Goal: Task Accomplishment & Management: Use online tool/utility

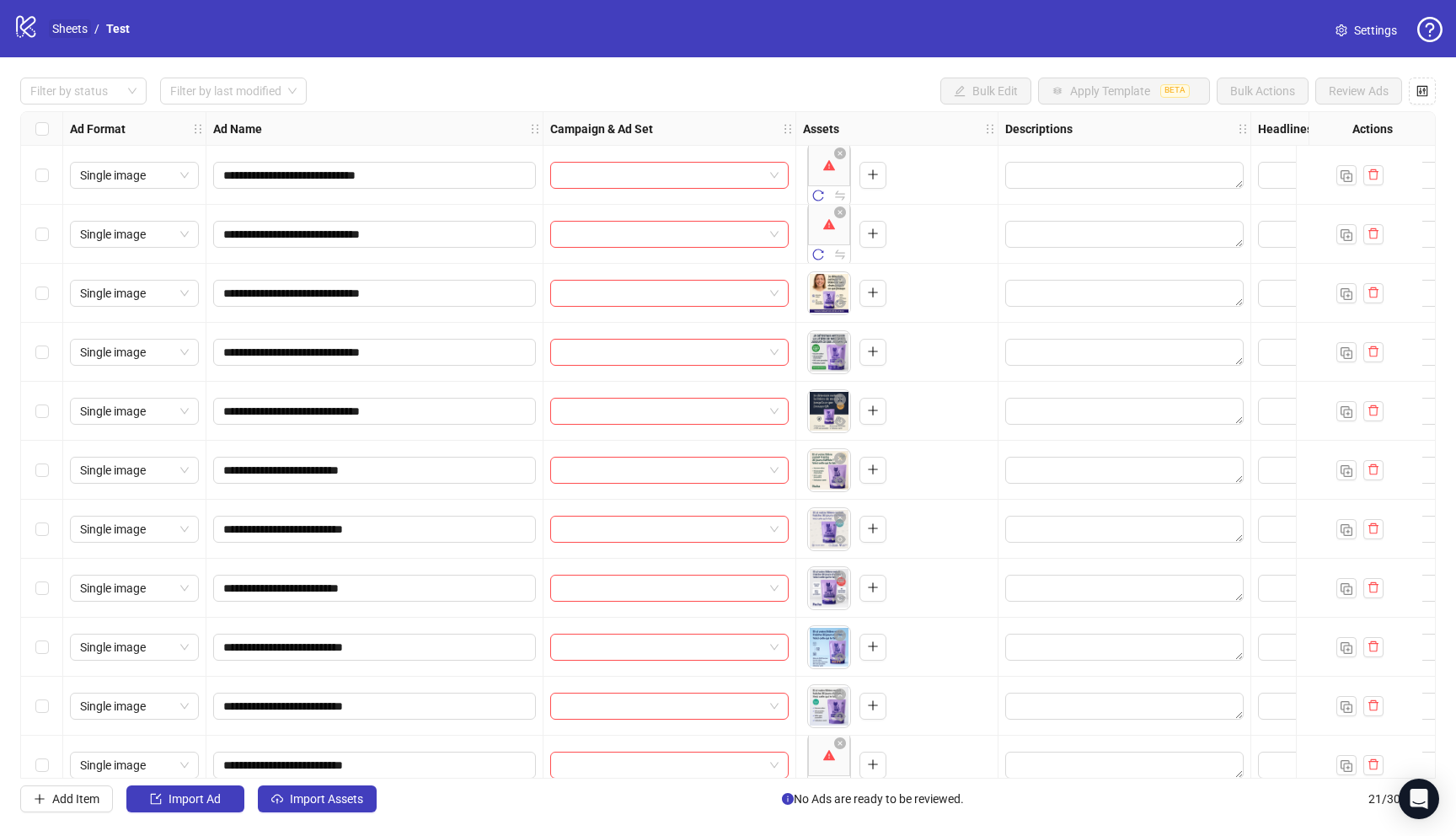
click at [78, 31] on link "Sheets" at bounding box center [70, 28] width 42 height 18
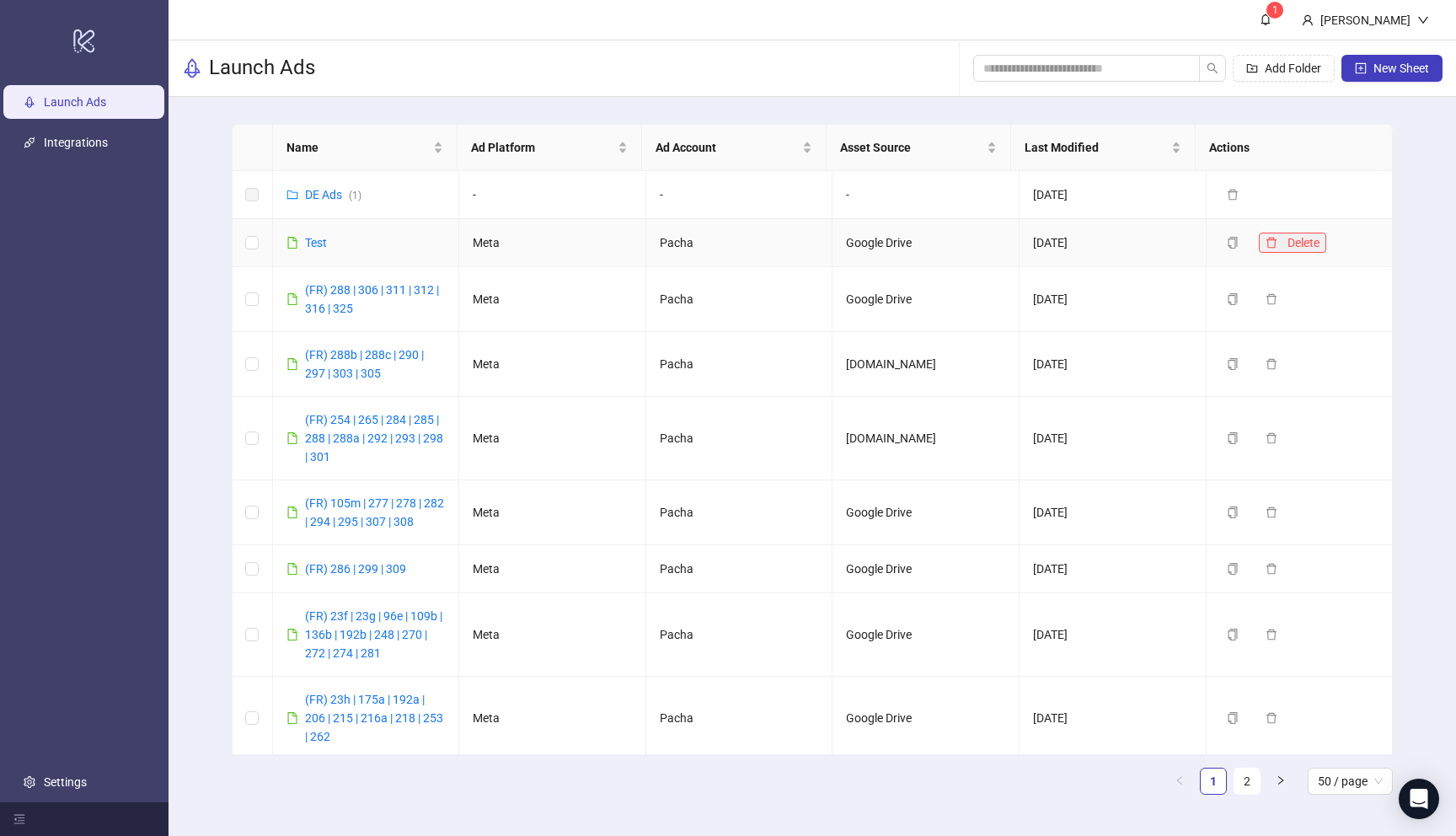
click at [1266, 240] on icon "delete" at bounding box center [1272, 243] width 12 height 12
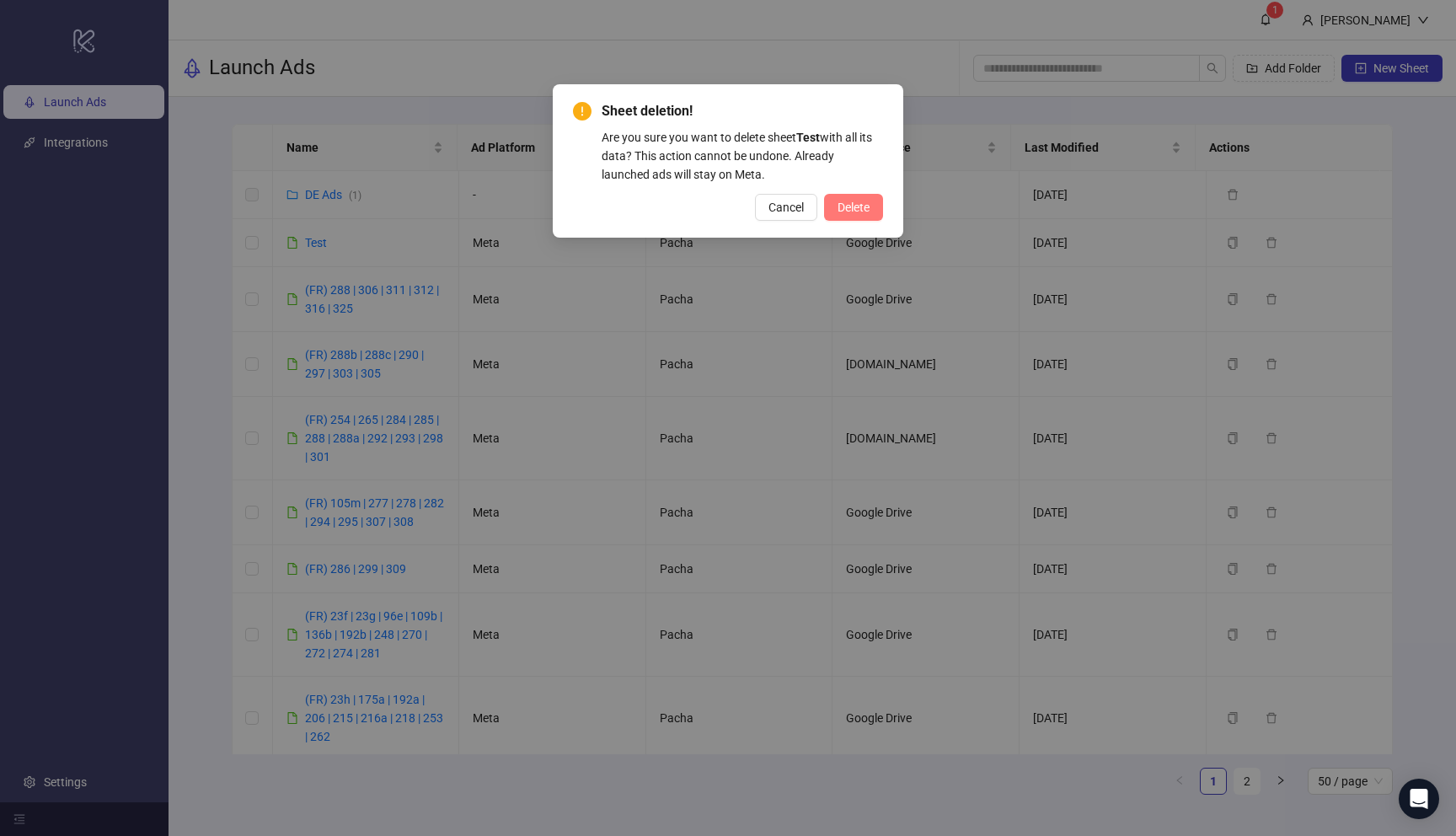
click at [852, 212] on span "Delete" at bounding box center [853, 207] width 32 height 13
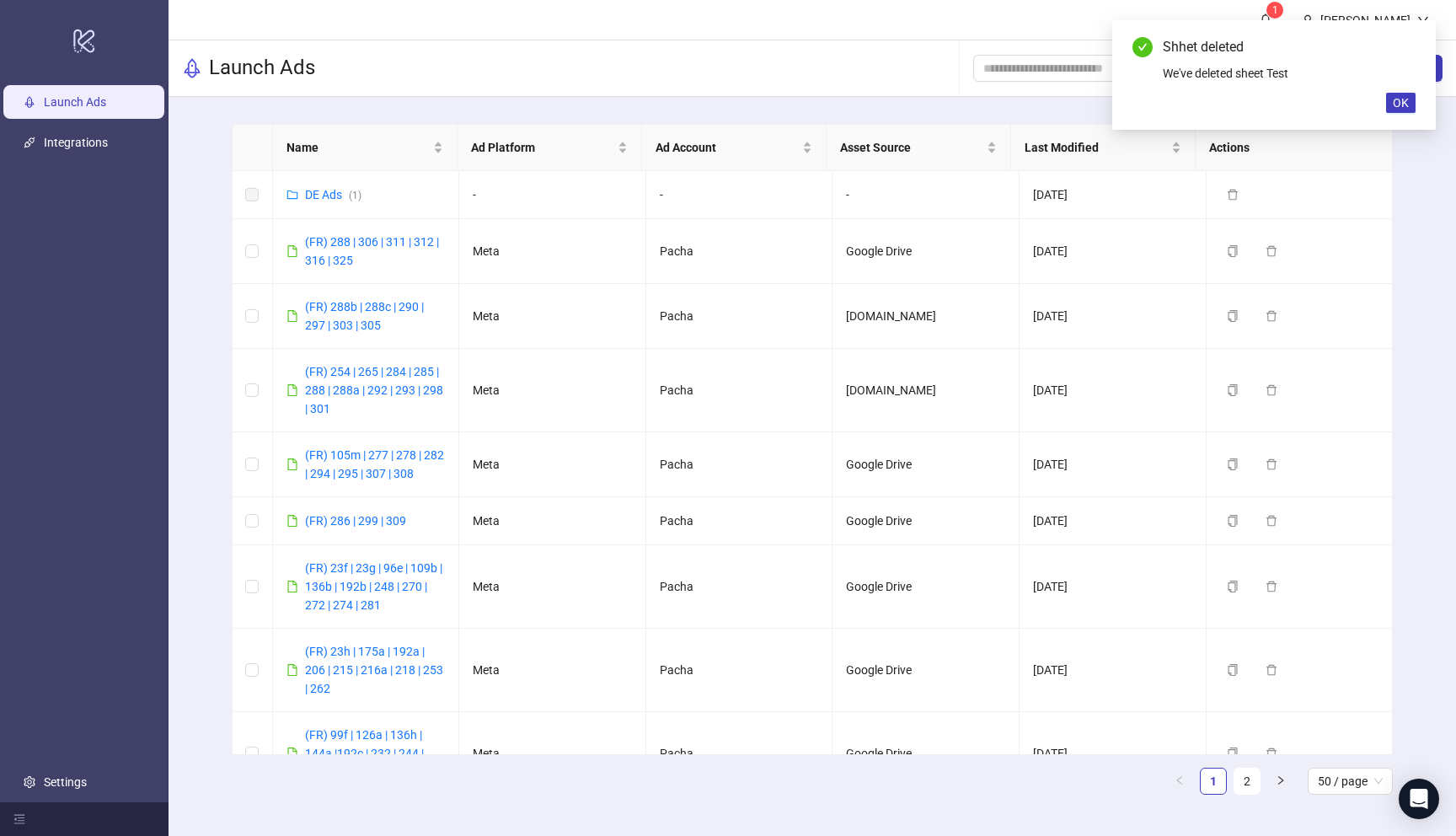
drag, startPoint x: 1410, startPoint y: 99, endPoint x: 1226, endPoint y: 111, distance: 184.4
click at [1409, 99] on button "OK" at bounding box center [1401, 102] width 30 height 20
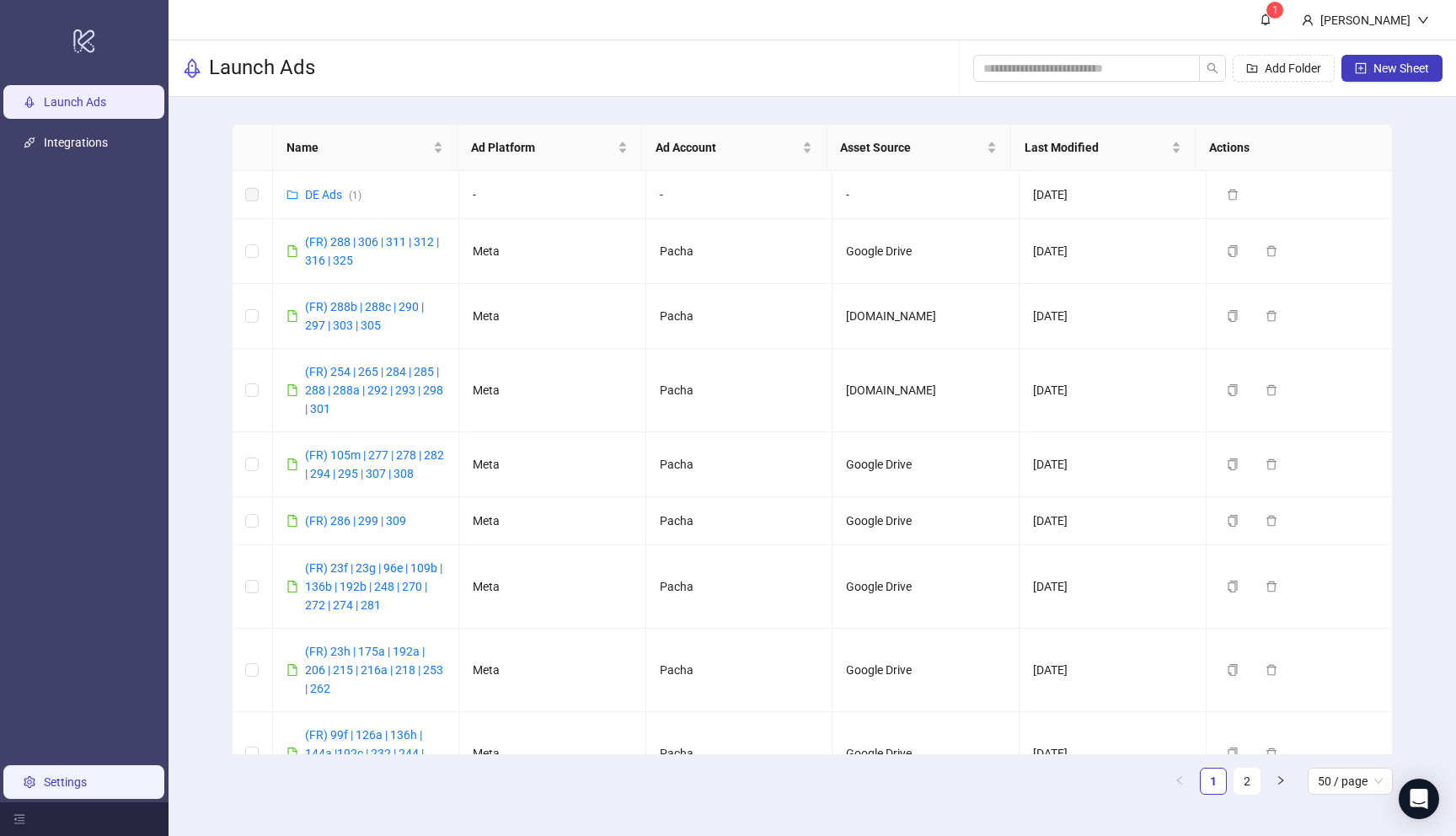
click at [60, 789] on link "Settings" at bounding box center [65, 782] width 43 height 13
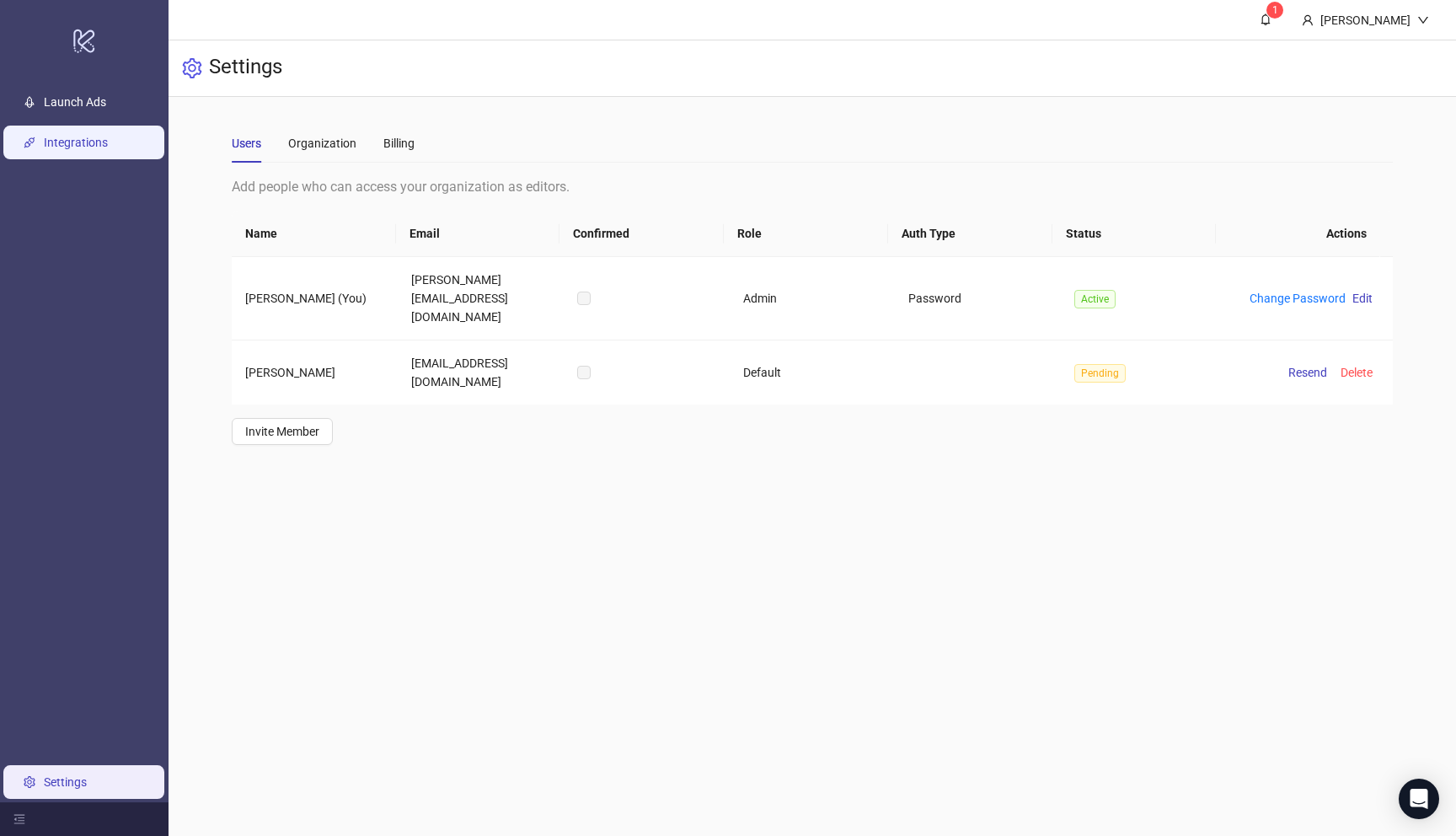
drag, startPoint x: 43, startPoint y: 153, endPoint x: 129, endPoint y: 151, distance: 86.0
click at [44, 149] on link "Integrations" at bounding box center [75, 142] width 64 height 13
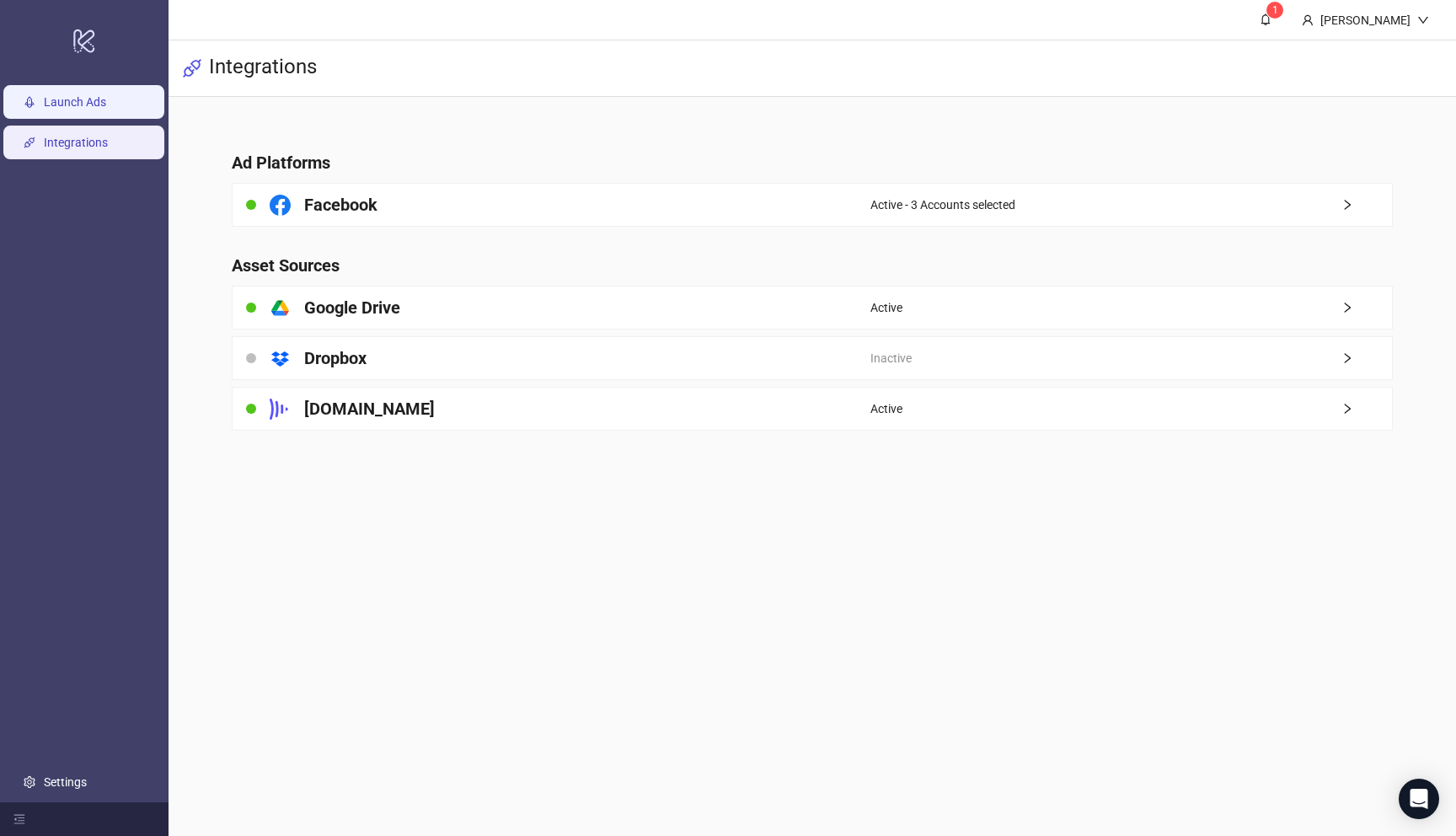
click at [75, 105] on link "Launch Ads" at bounding box center [74, 101] width 62 height 13
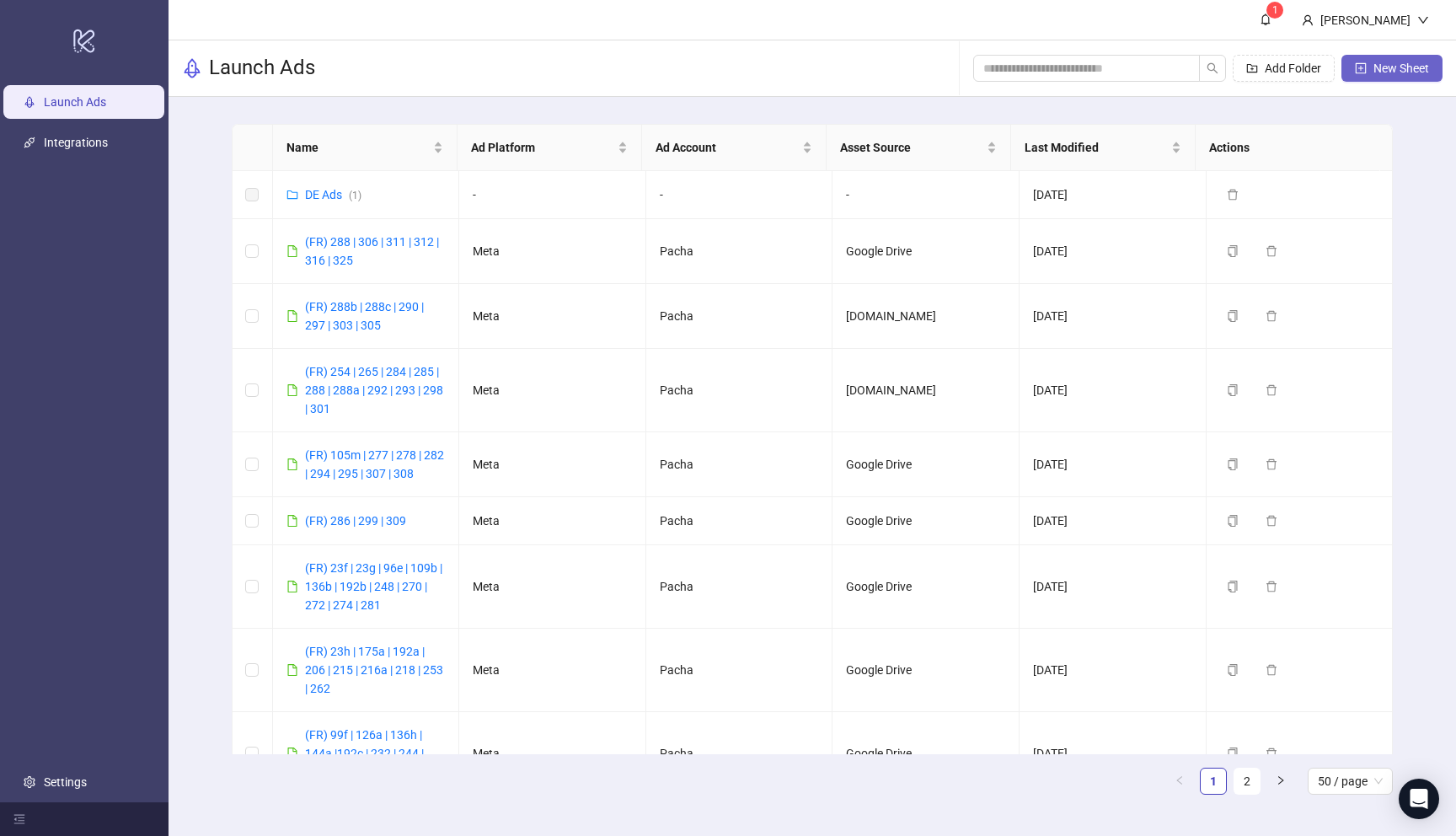
click at [1357, 66] on icon "plus-square" at bounding box center [1361, 68] width 12 height 12
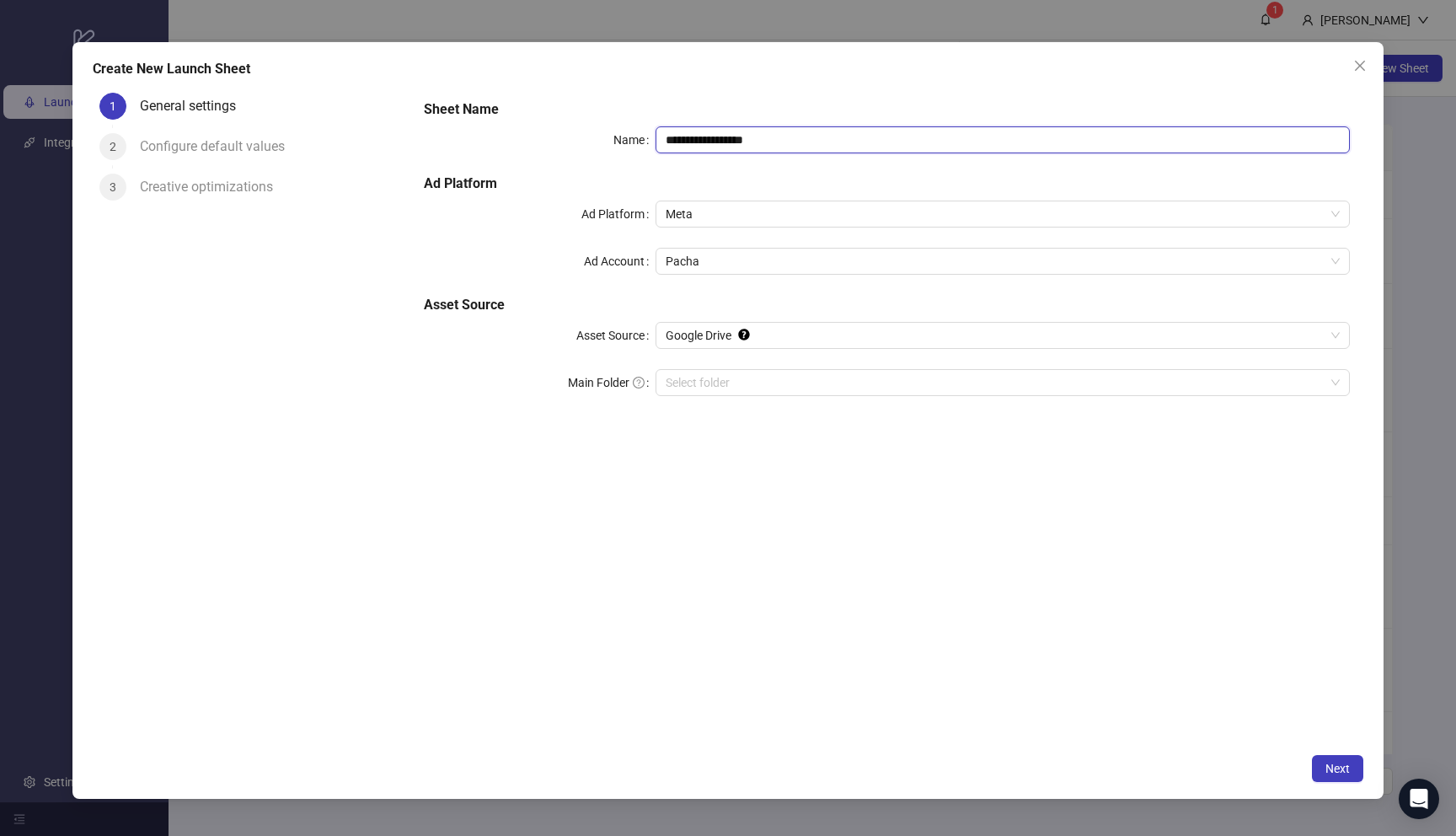
click at [828, 133] on input "**********" at bounding box center [1002, 140] width 694 height 27
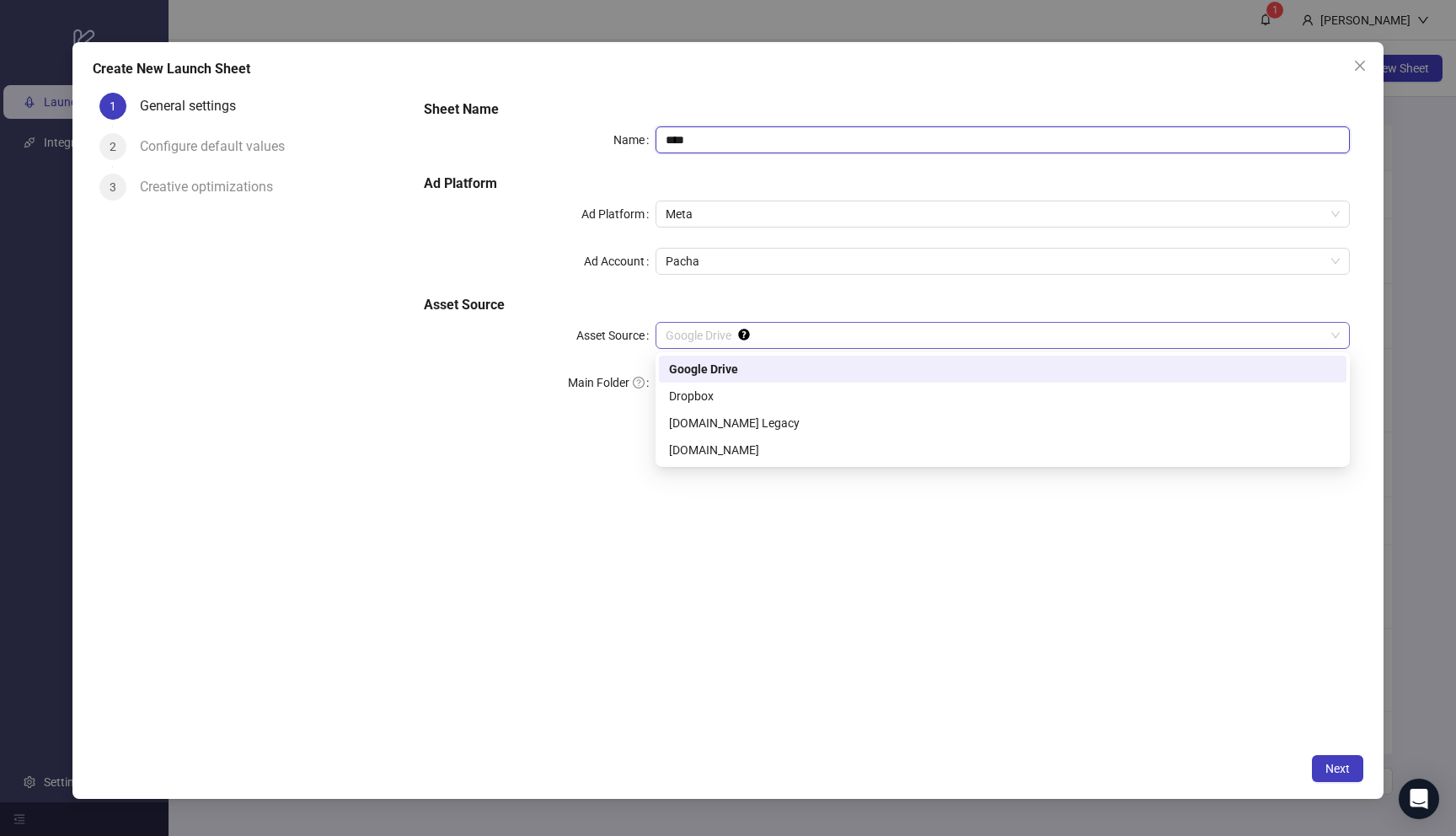
click at [826, 348] on div "Google Drive" at bounding box center [1002, 335] width 694 height 27
type input "****"
click at [768, 456] on div "[DOMAIN_NAME]" at bounding box center [1002, 449] width 667 height 18
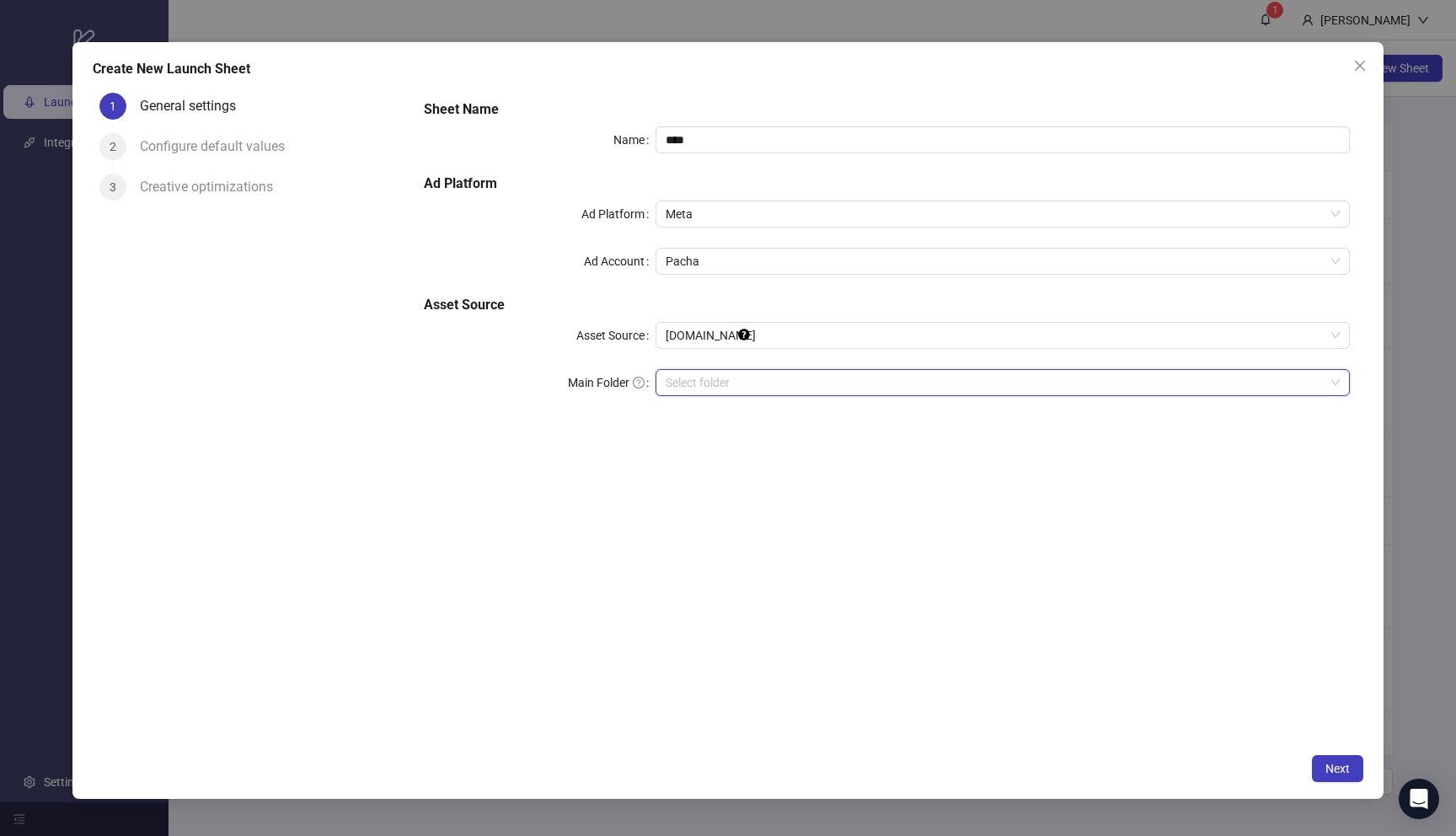
click at [782, 386] on input "search" at bounding box center [995, 382] width 659 height 25
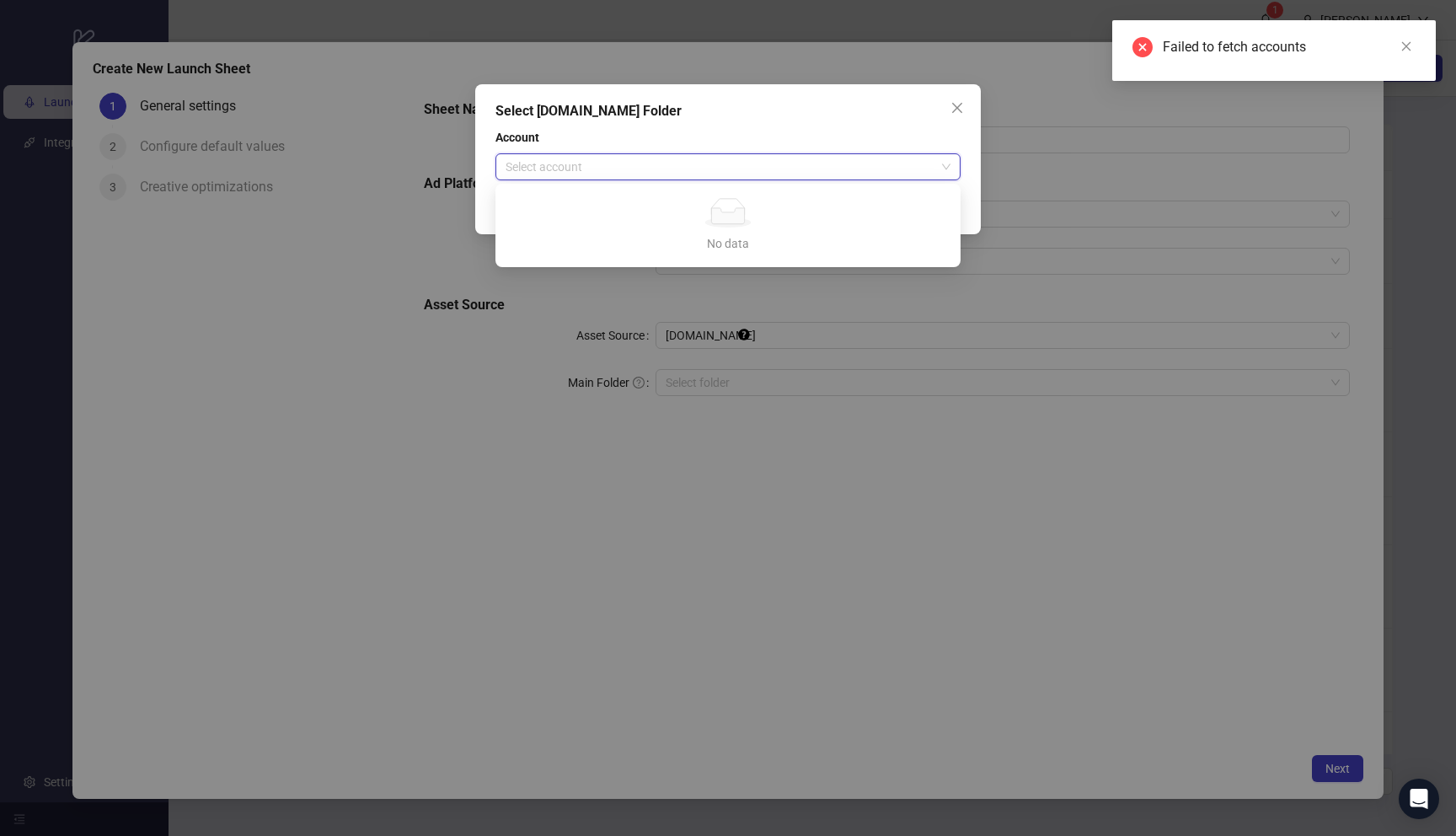
click at [792, 165] on input "search" at bounding box center [721, 167] width 430 height 25
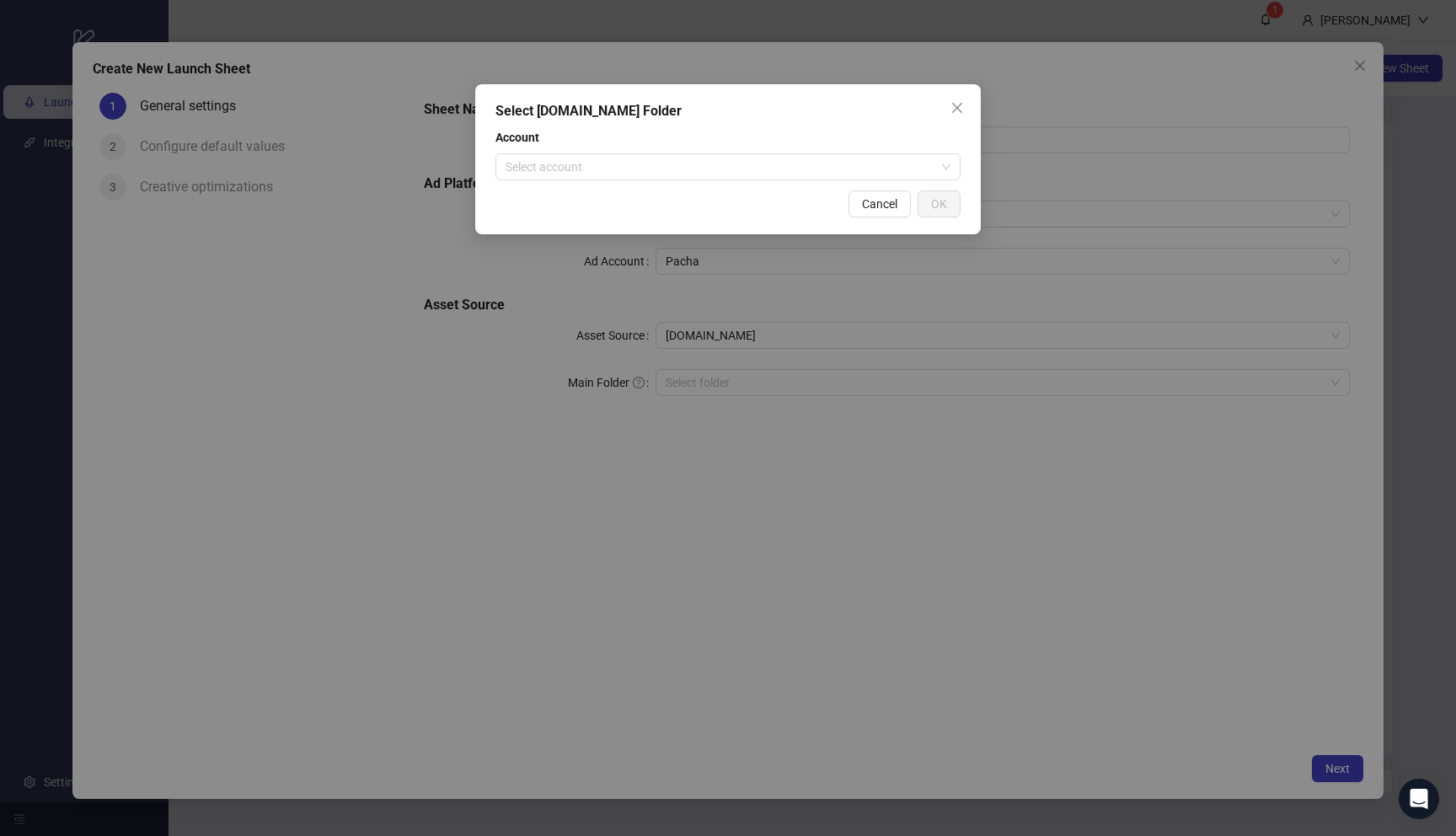
drag, startPoint x: 967, startPoint y: 103, endPoint x: 940, endPoint y: 121, distance: 32.4
click at [967, 103] on span "Close" at bounding box center [957, 107] width 27 height 13
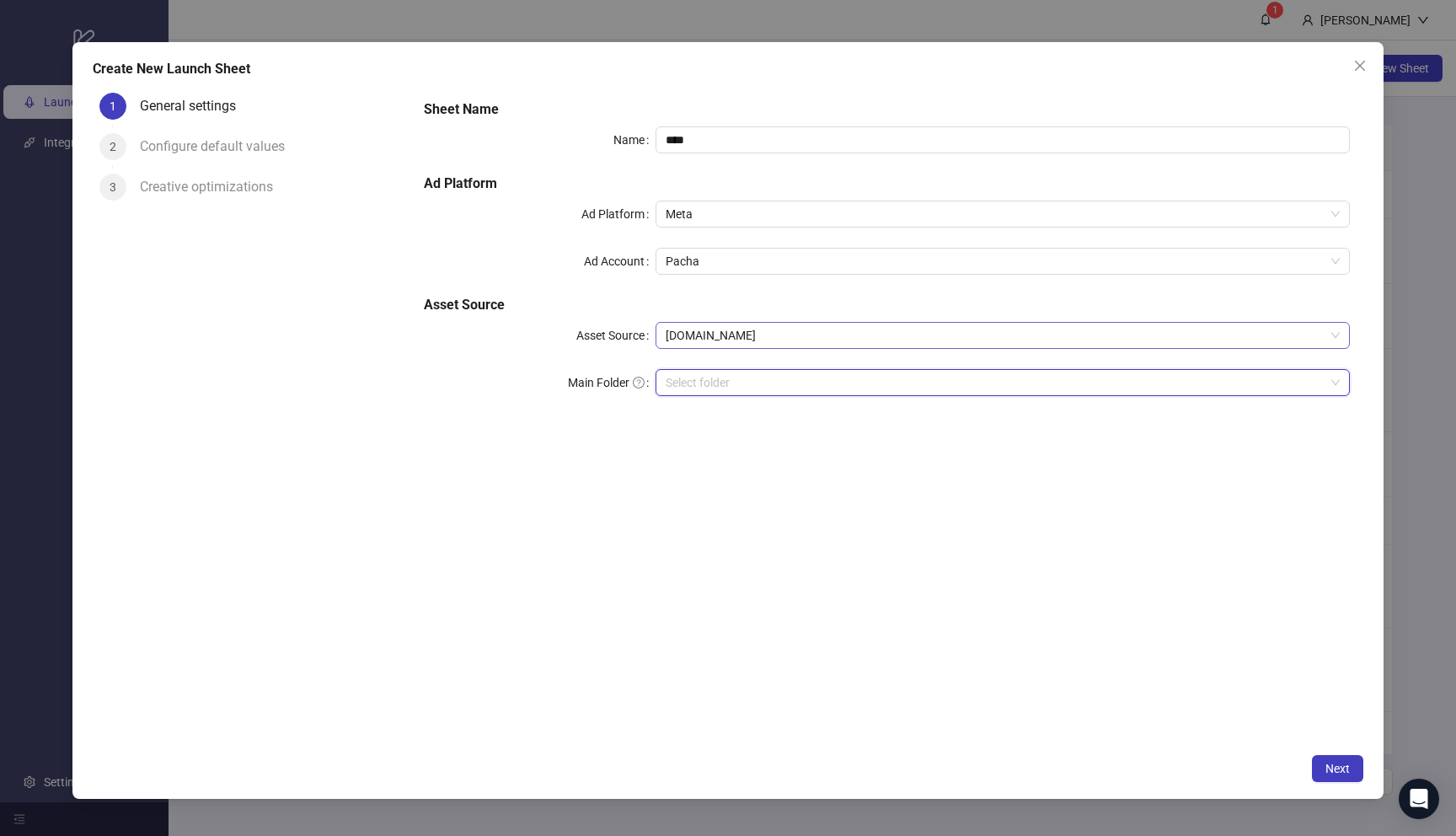
click at [769, 337] on span "[DOMAIN_NAME]" at bounding box center [1002, 335] width 674 height 25
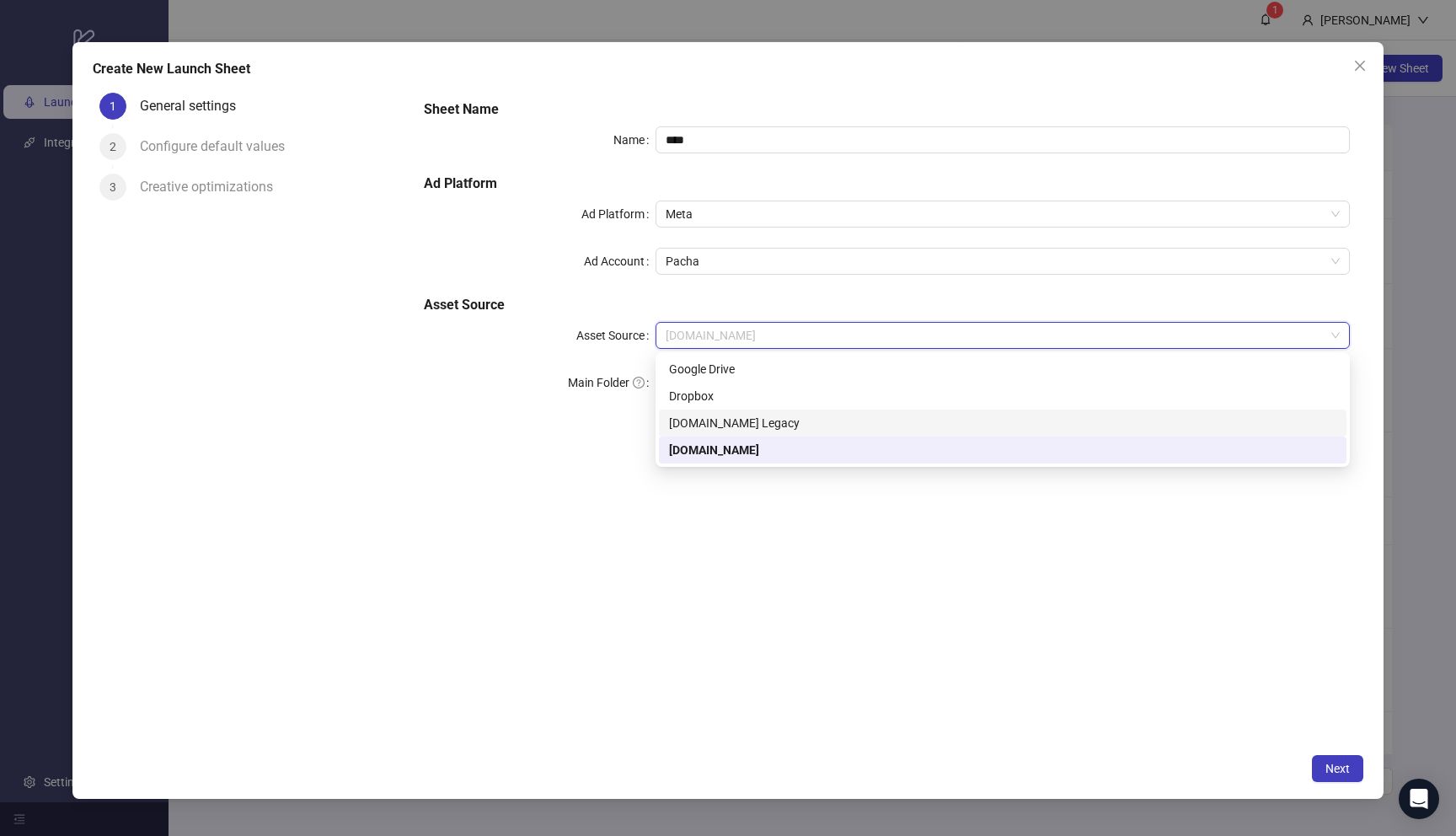
click at [776, 425] on div "[DOMAIN_NAME] Legacy" at bounding box center [1002, 422] width 667 height 18
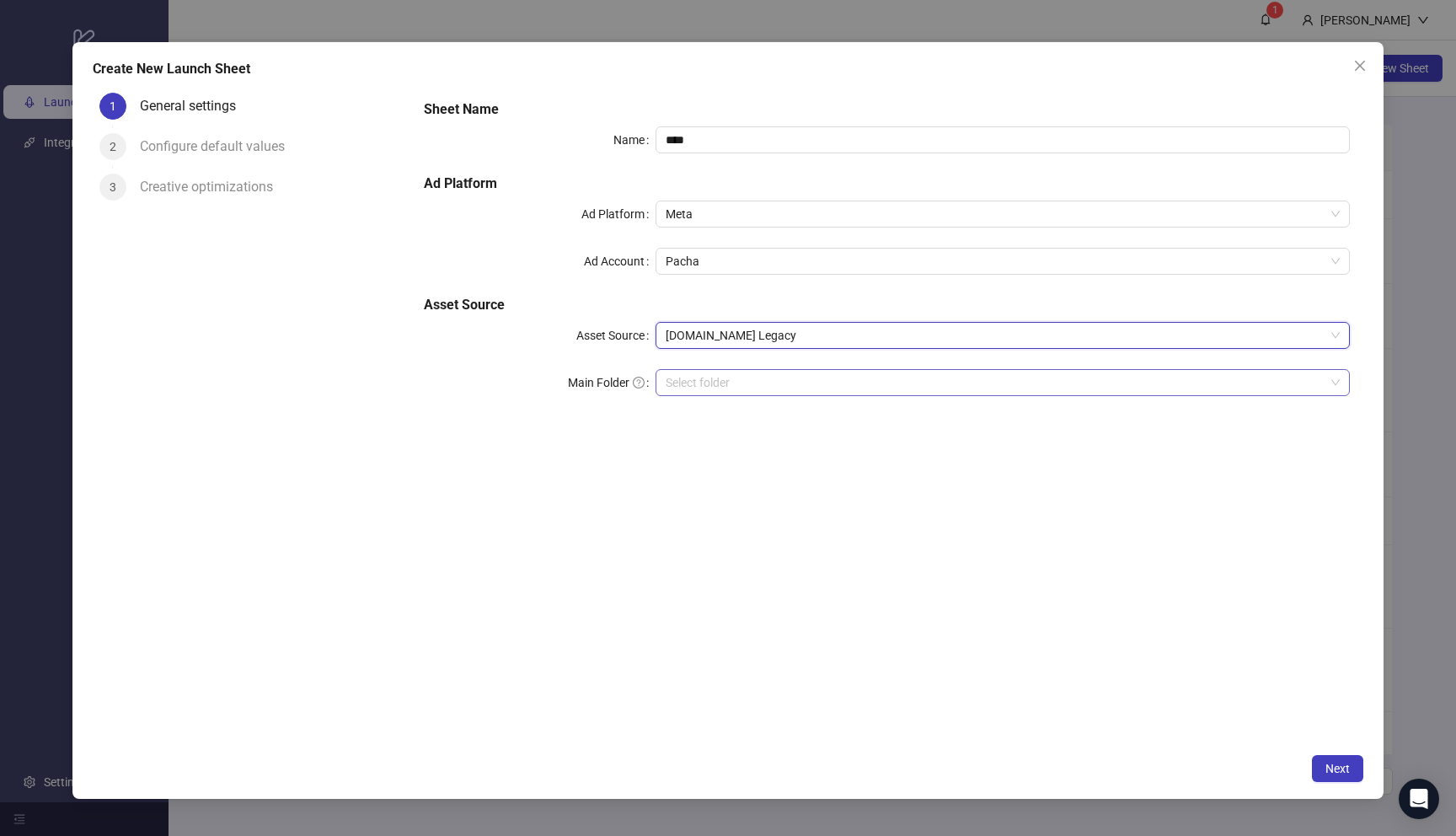
click at [781, 369] on div "Sheet Name Name **** Ad Platform Ad Platform Meta Ad Account Pacha Asset Source…" at bounding box center [886, 257] width 939 height 331
click at [781, 386] on input "search" at bounding box center [995, 382] width 659 height 25
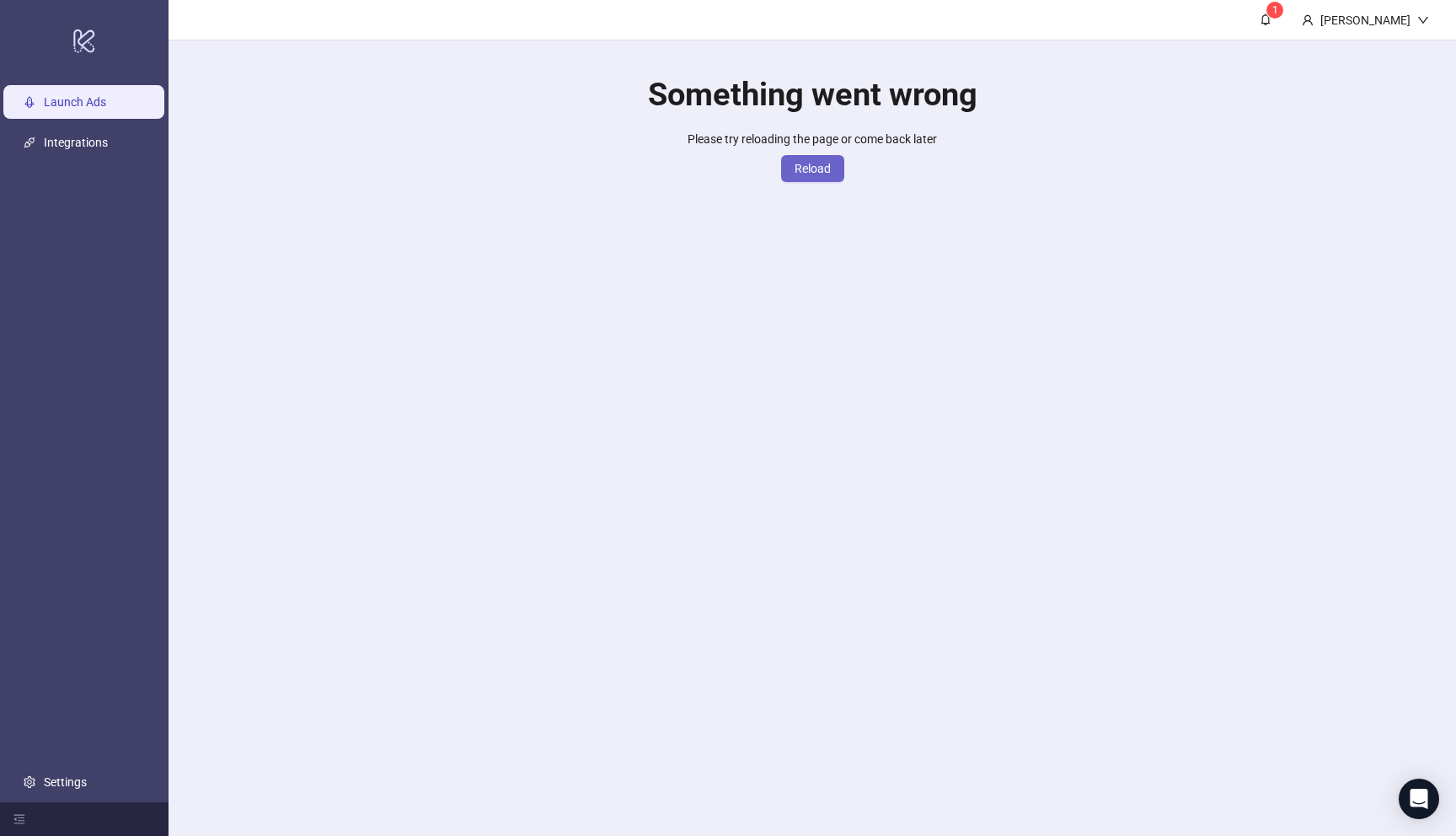
click at [807, 161] on span "Reload" at bounding box center [813, 168] width 37 height 13
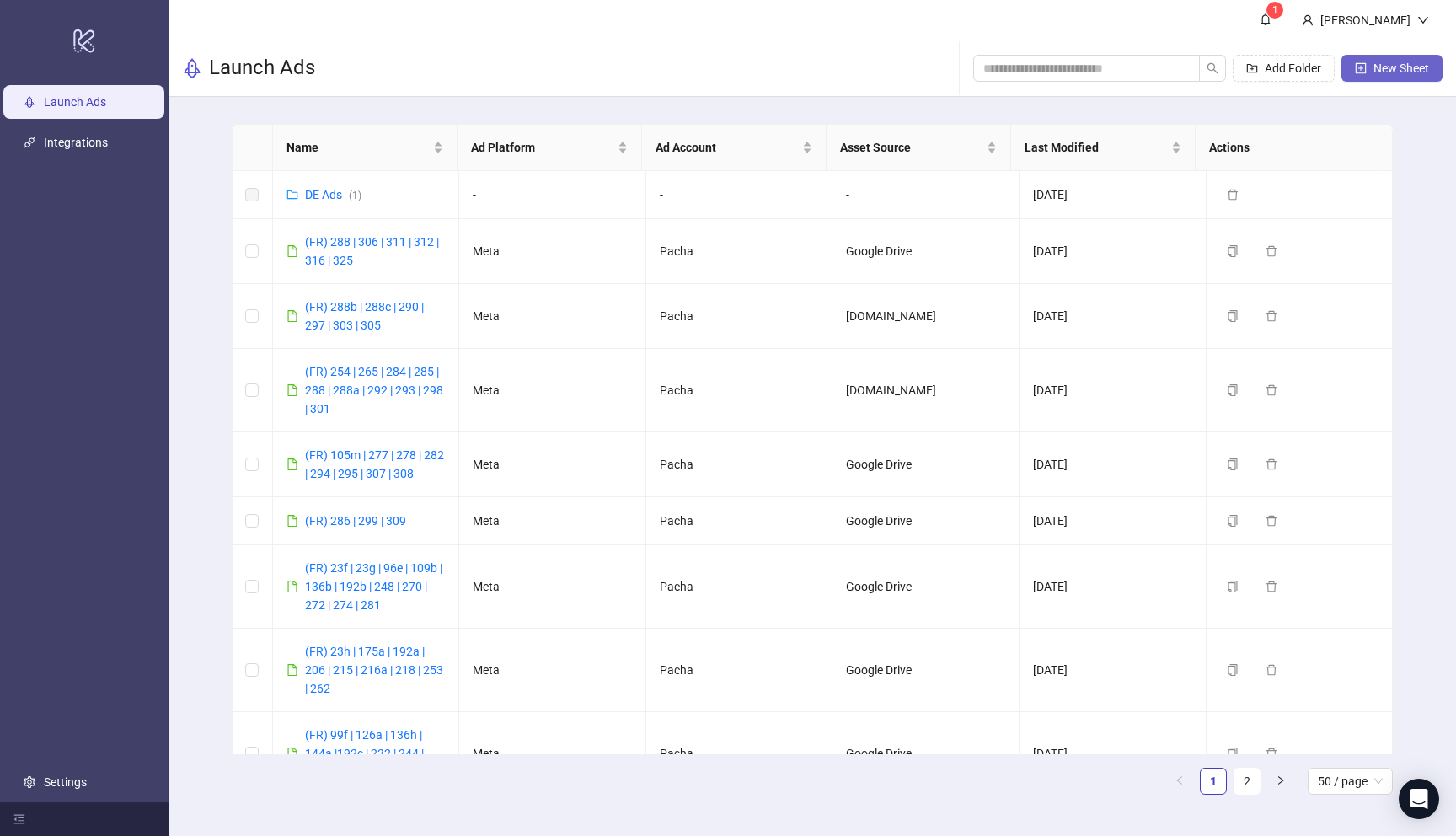
click at [1357, 68] on icon "plus-square" at bounding box center [1361, 68] width 12 height 12
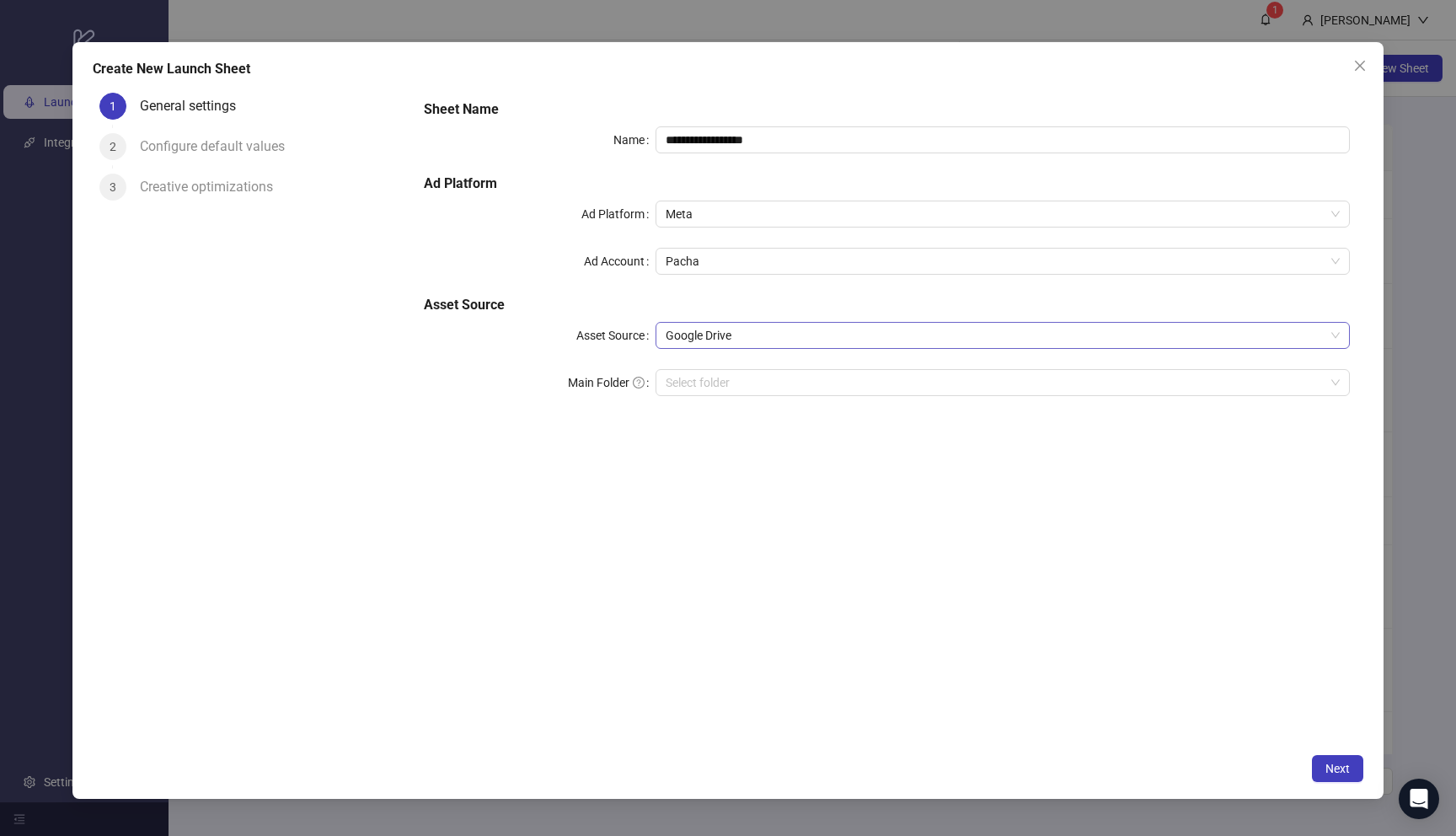
click at [779, 335] on span "Google Drive" at bounding box center [1002, 335] width 674 height 25
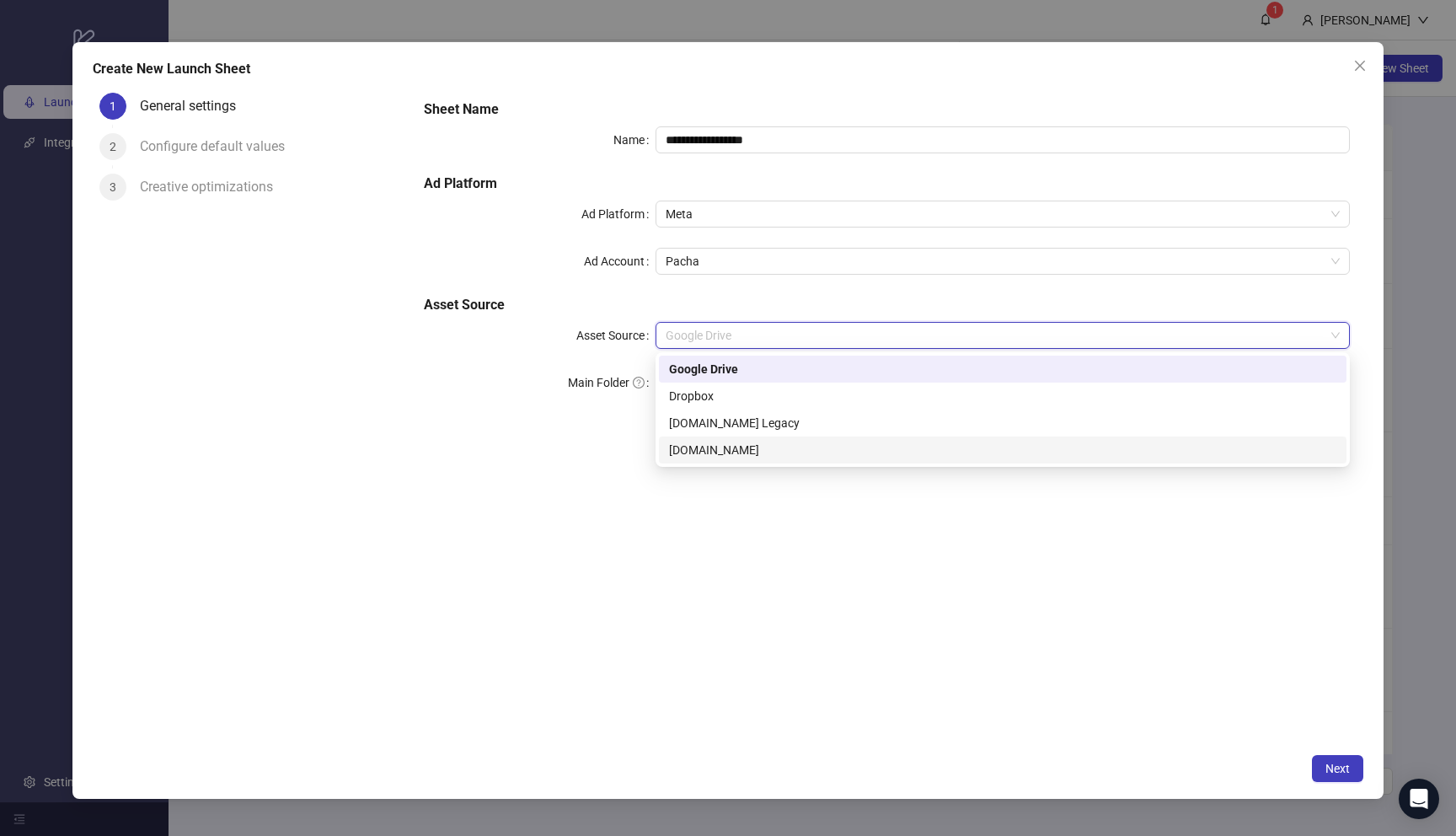
click at [757, 456] on div "[DOMAIN_NAME]" at bounding box center [1002, 449] width 667 height 18
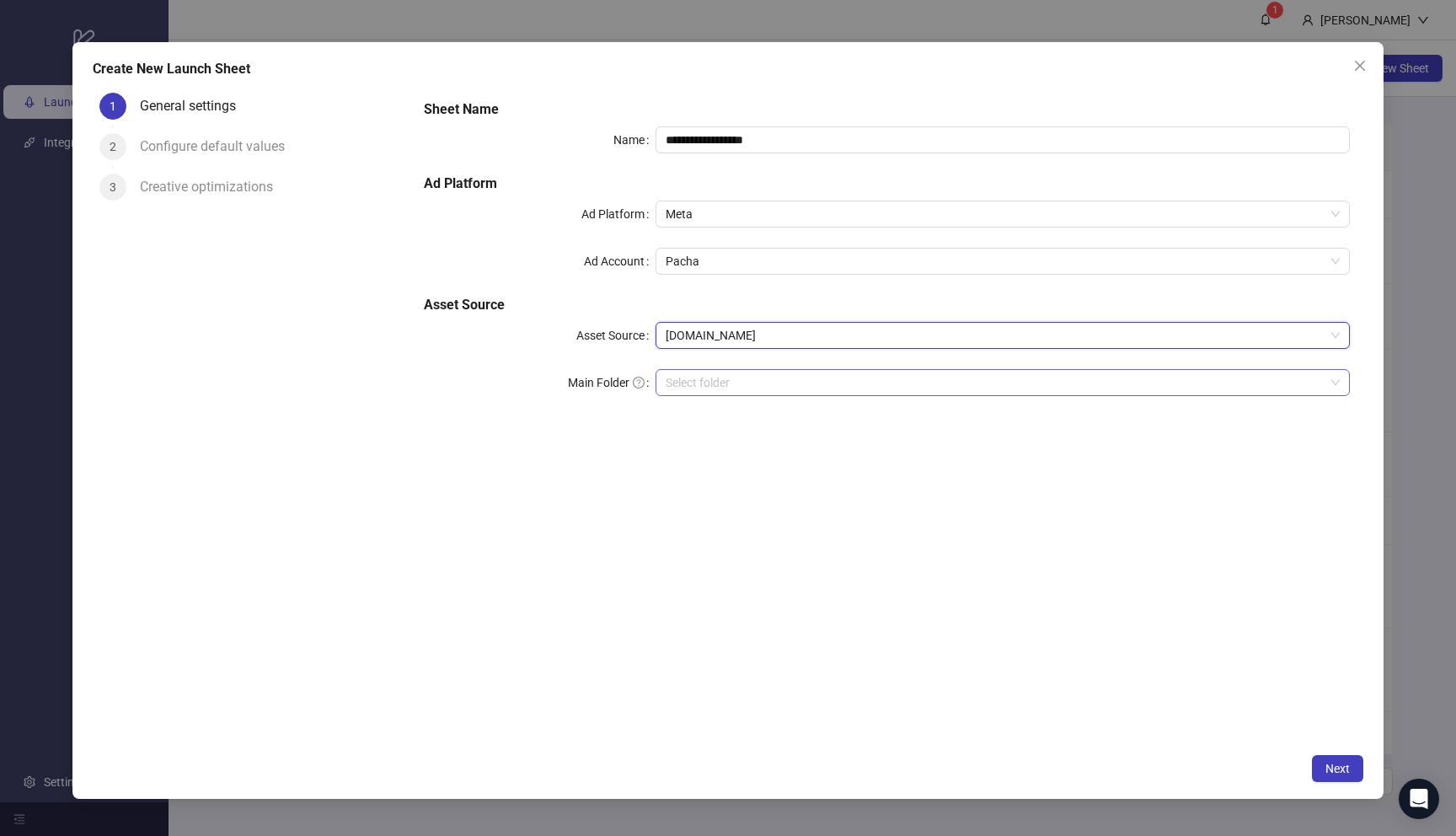
click at [770, 386] on input "search" at bounding box center [995, 382] width 659 height 25
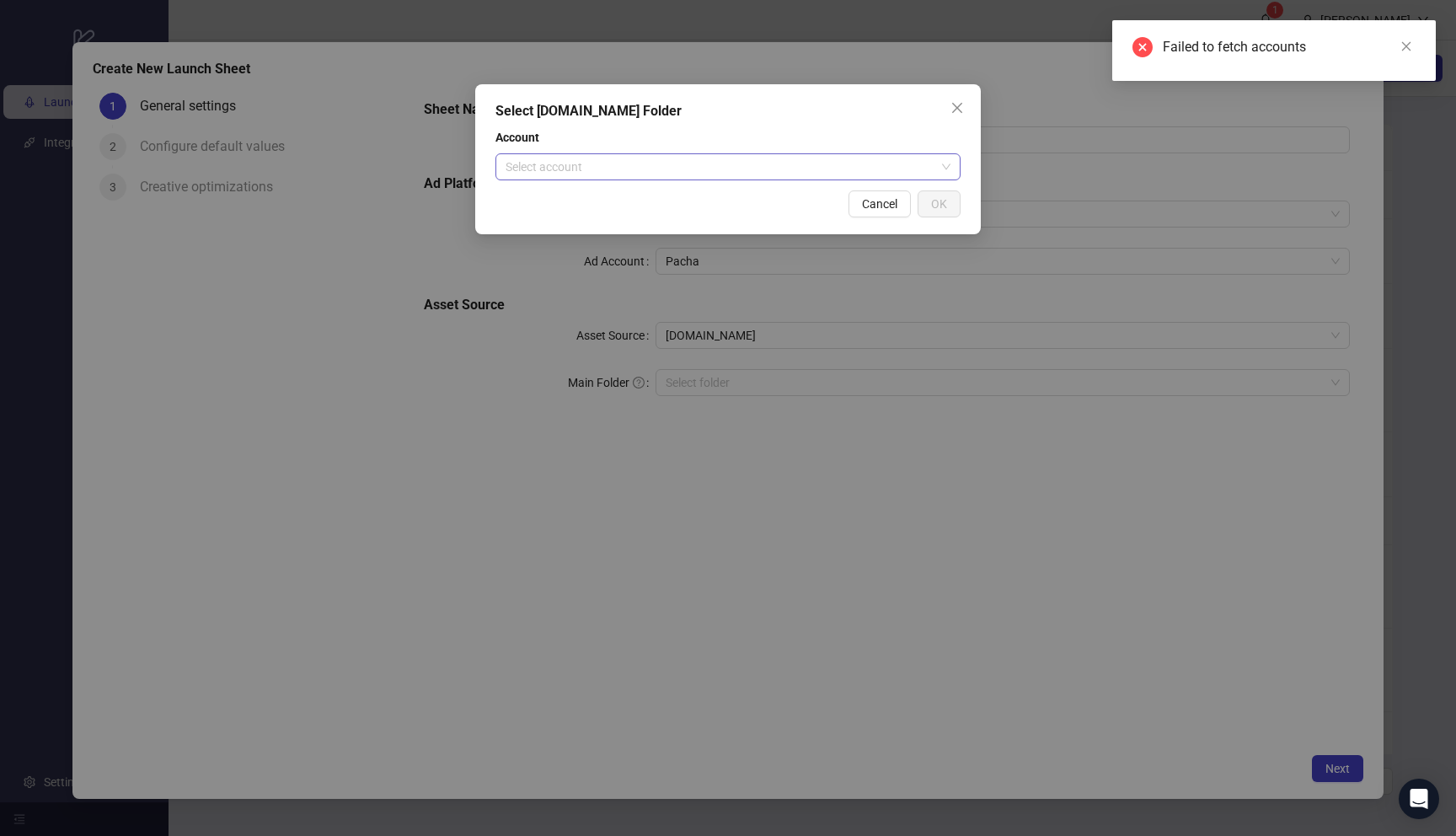
click at [831, 166] on input "search" at bounding box center [721, 167] width 430 height 25
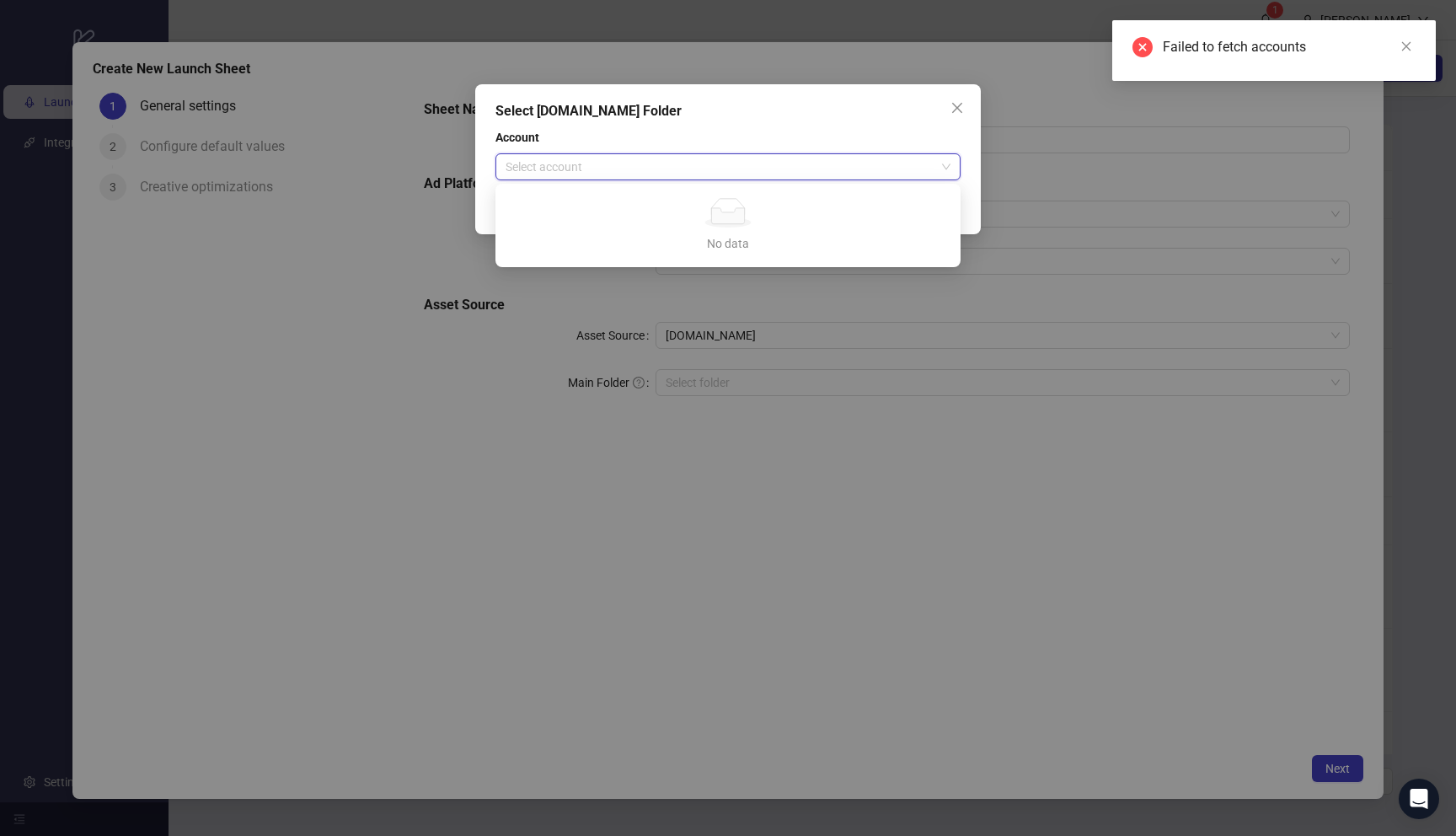
click at [833, 136] on span "Account" at bounding box center [728, 137] width 465 height 18
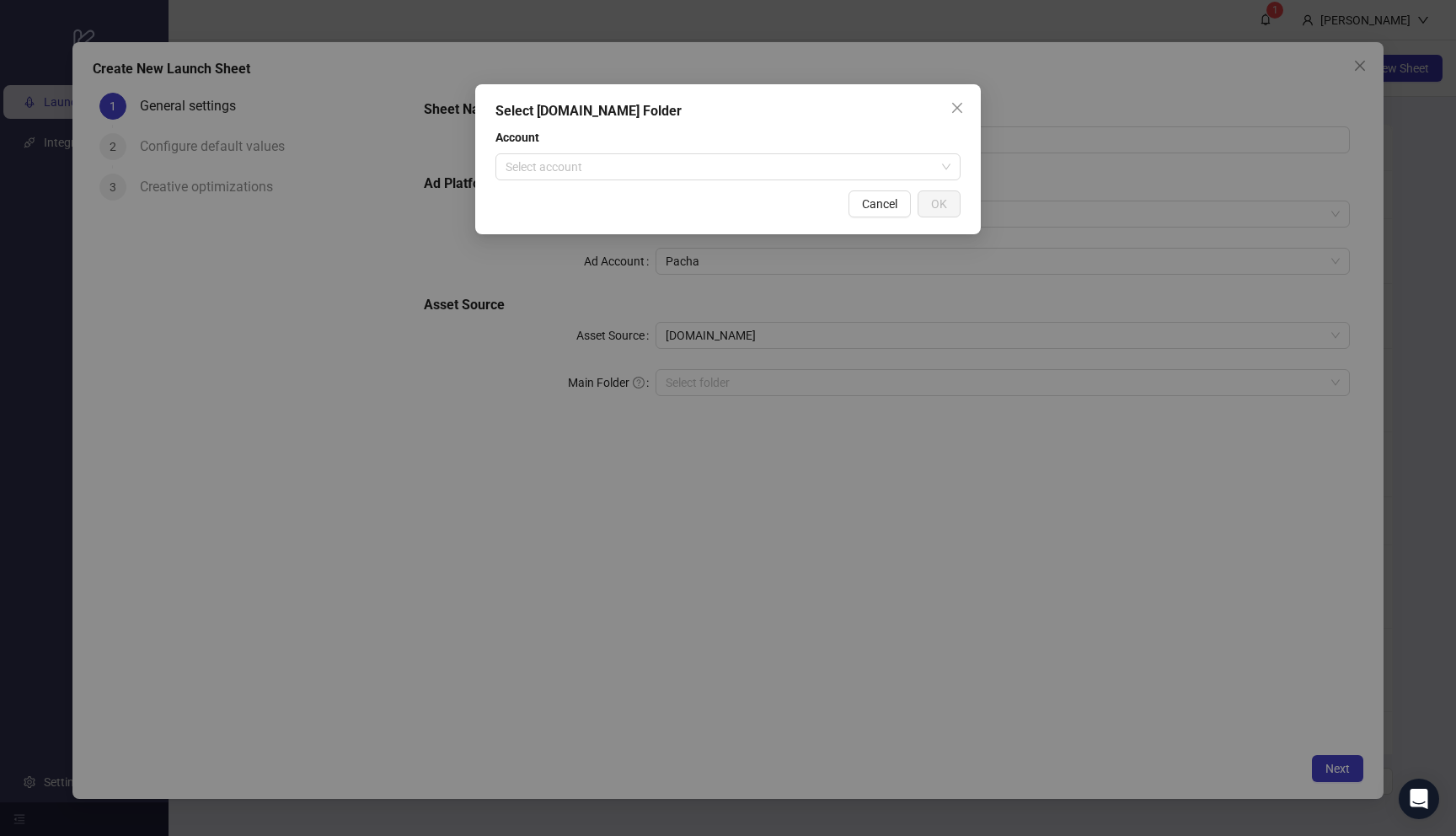
drag, startPoint x: 958, startPoint y: 107, endPoint x: 889, endPoint y: 188, distance: 106.4
click at [959, 107] on icon "close" at bounding box center [957, 107] width 13 height 13
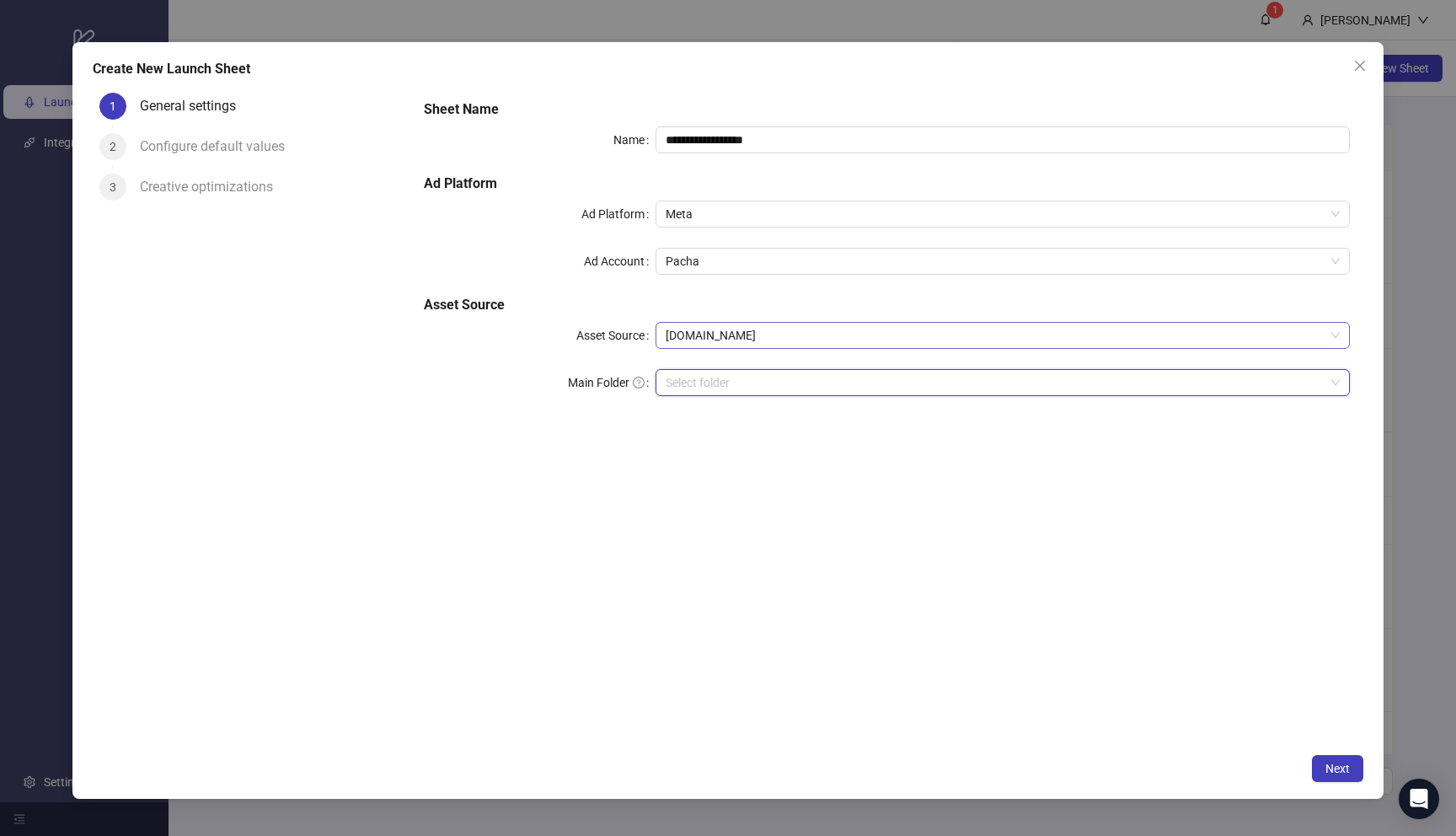
click at [796, 334] on span "[DOMAIN_NAME]" at bounding box center [1002, 335] width 674 height 25
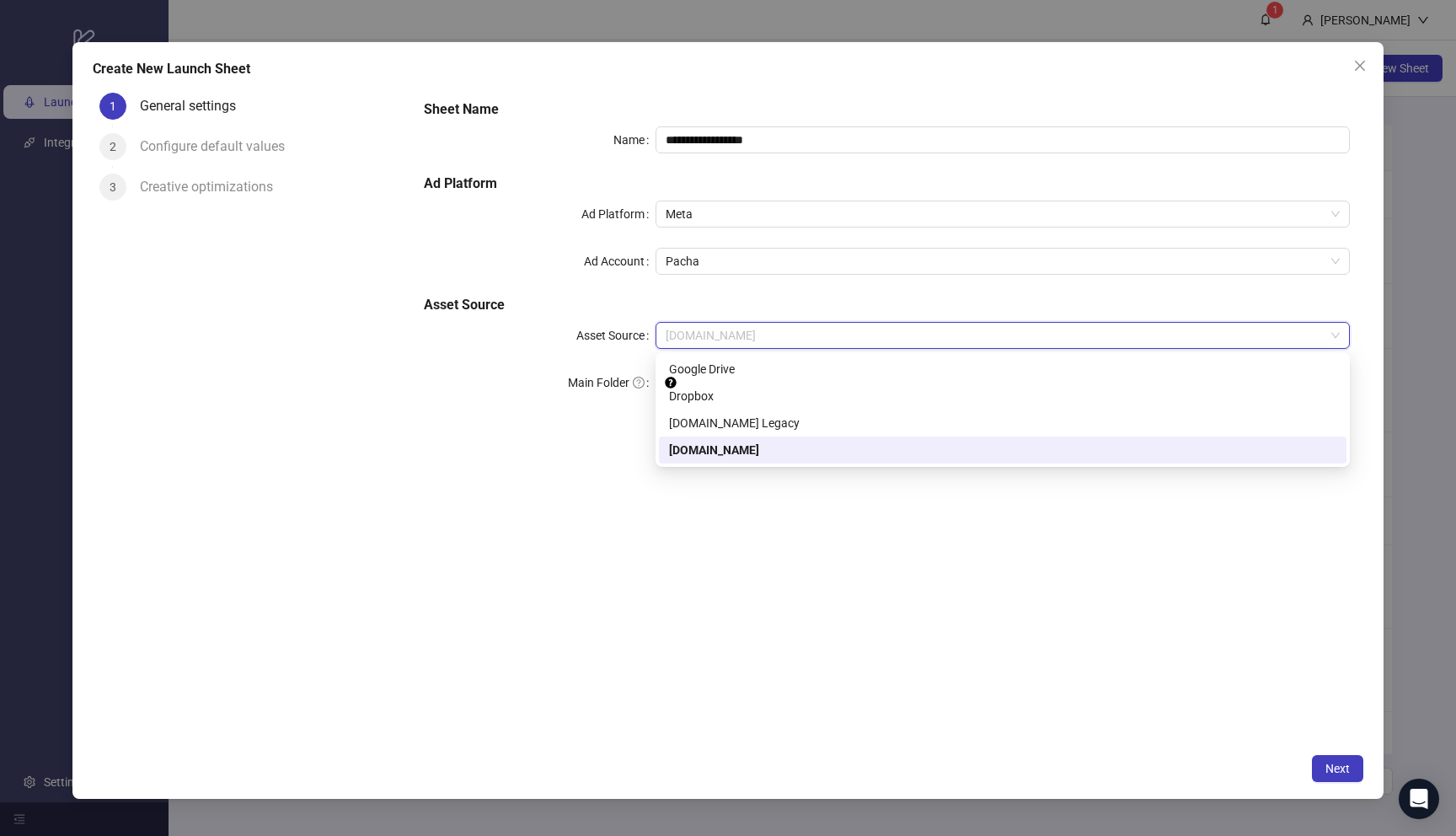
click at [741, 457] on div "[DOMAIN_NAME]" at bounding box center [1002, 449] width 667 height 18
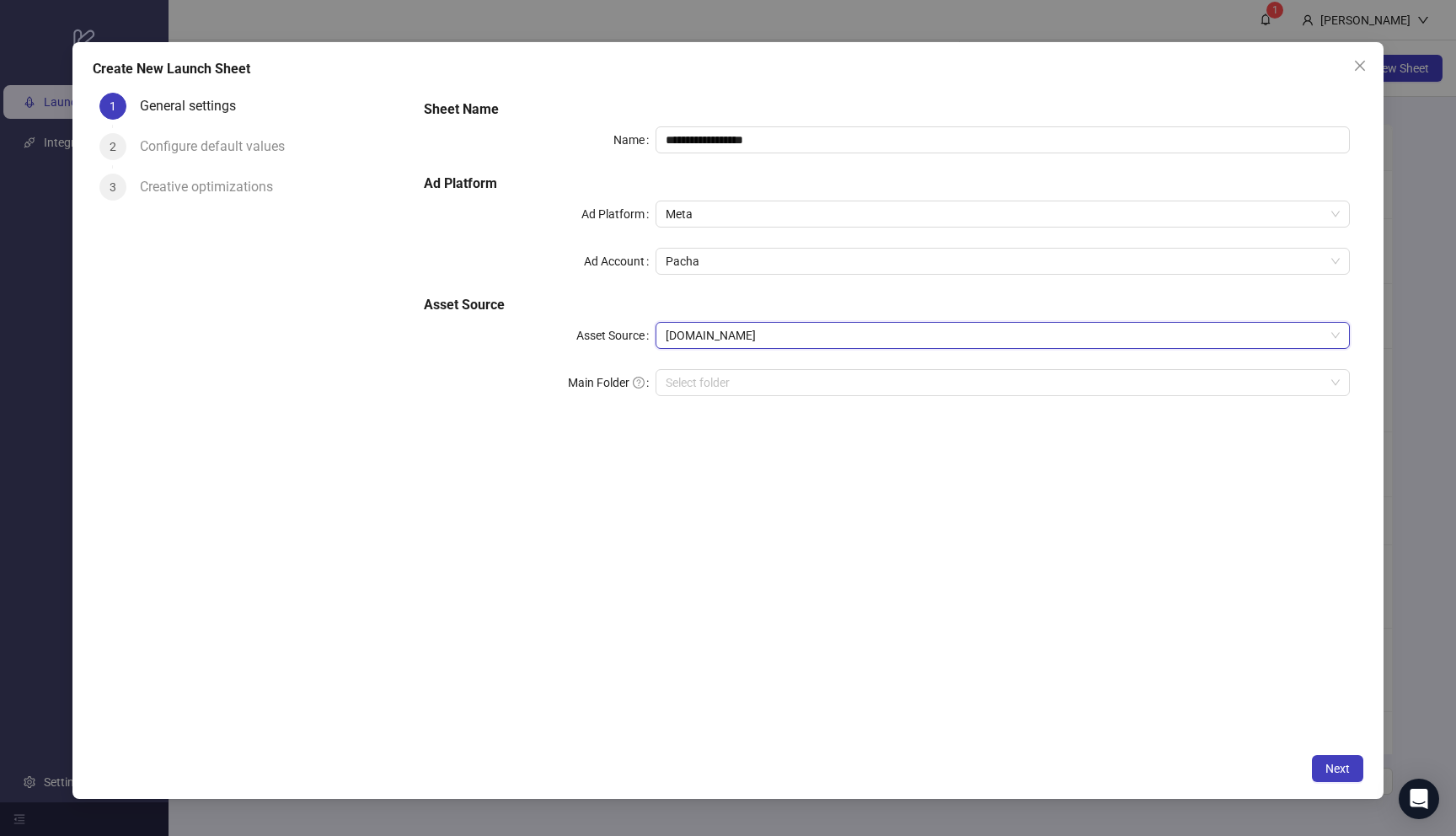
click at [736, 453] on div "**********" at bounding box center [886, 416] width 953 height 660
click at [765, 392] on input "search" at bounding box center [995, 382] width 659 height 25
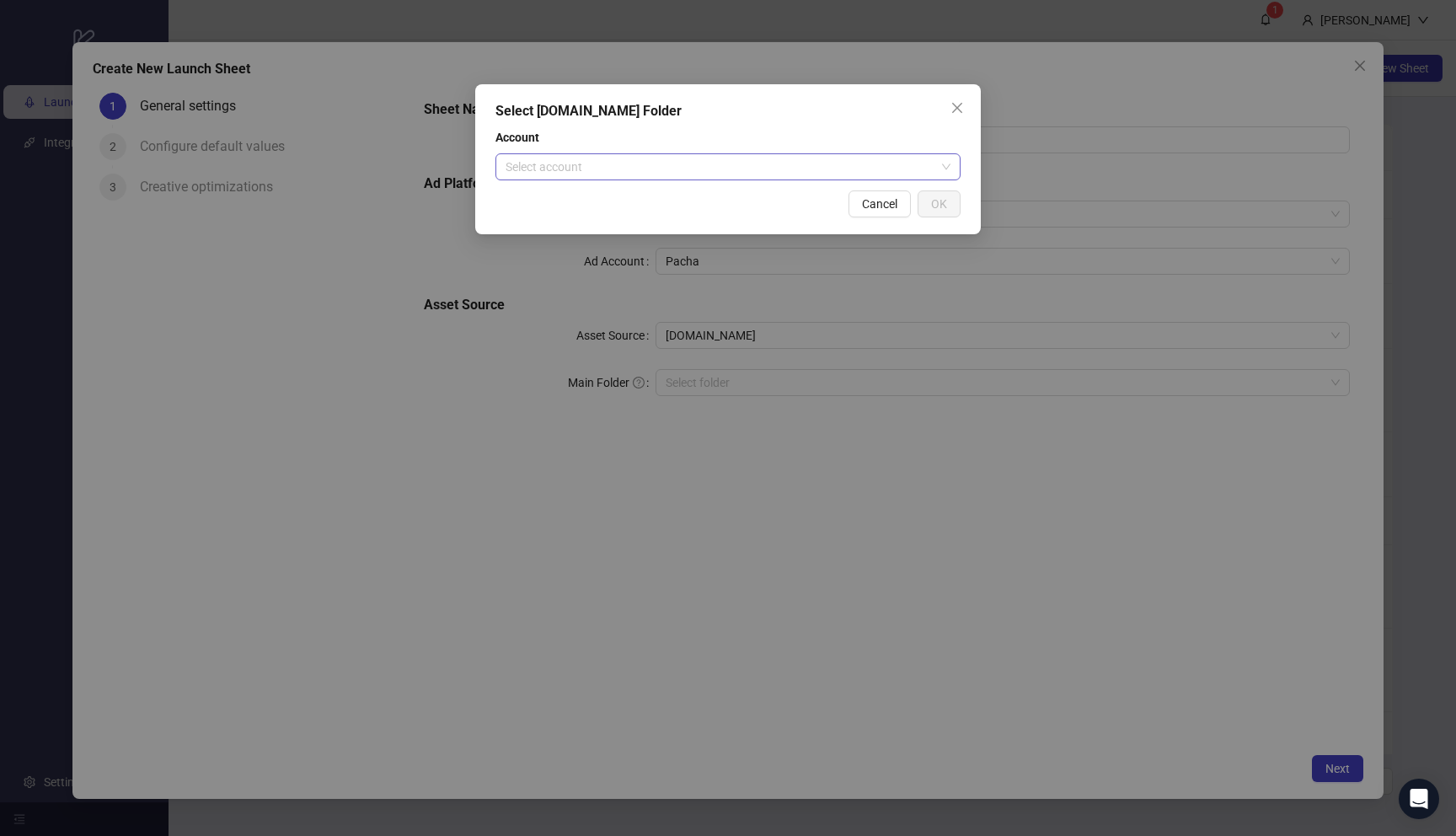
click at [843, 158] on input "search" at bounding box center [721, 167] width 430 height 25
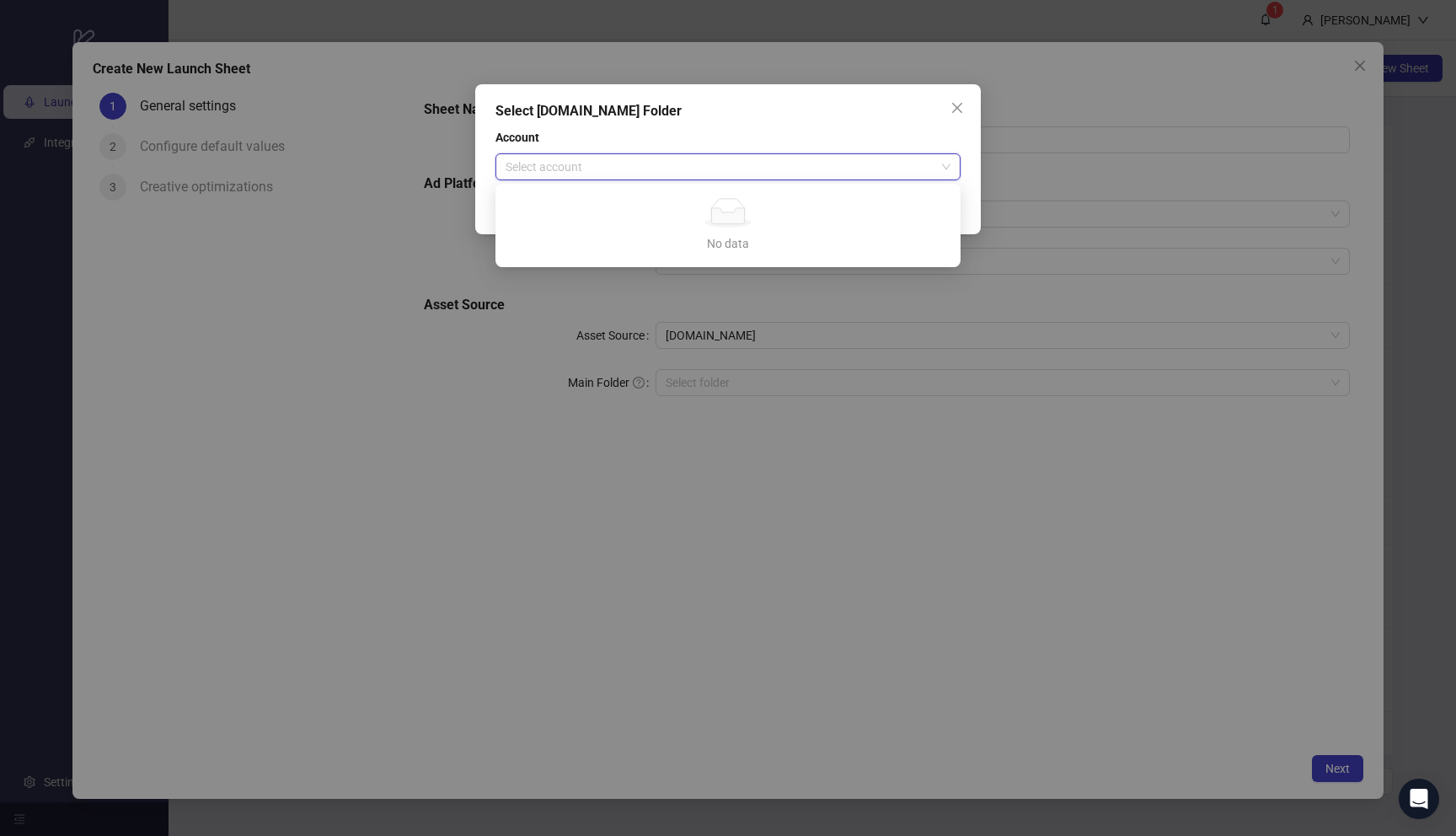
drag, startPoint x: 783, startPoint y: 219, endPoint x: 793, endPoint y: 215, distance: 10.8
click at [783, 219] on div "No data" at bounding box center [728, 213] width 425 height 30
click at [960, 97] on button "Close" at bounding box center [957, 107] width 27 height 27
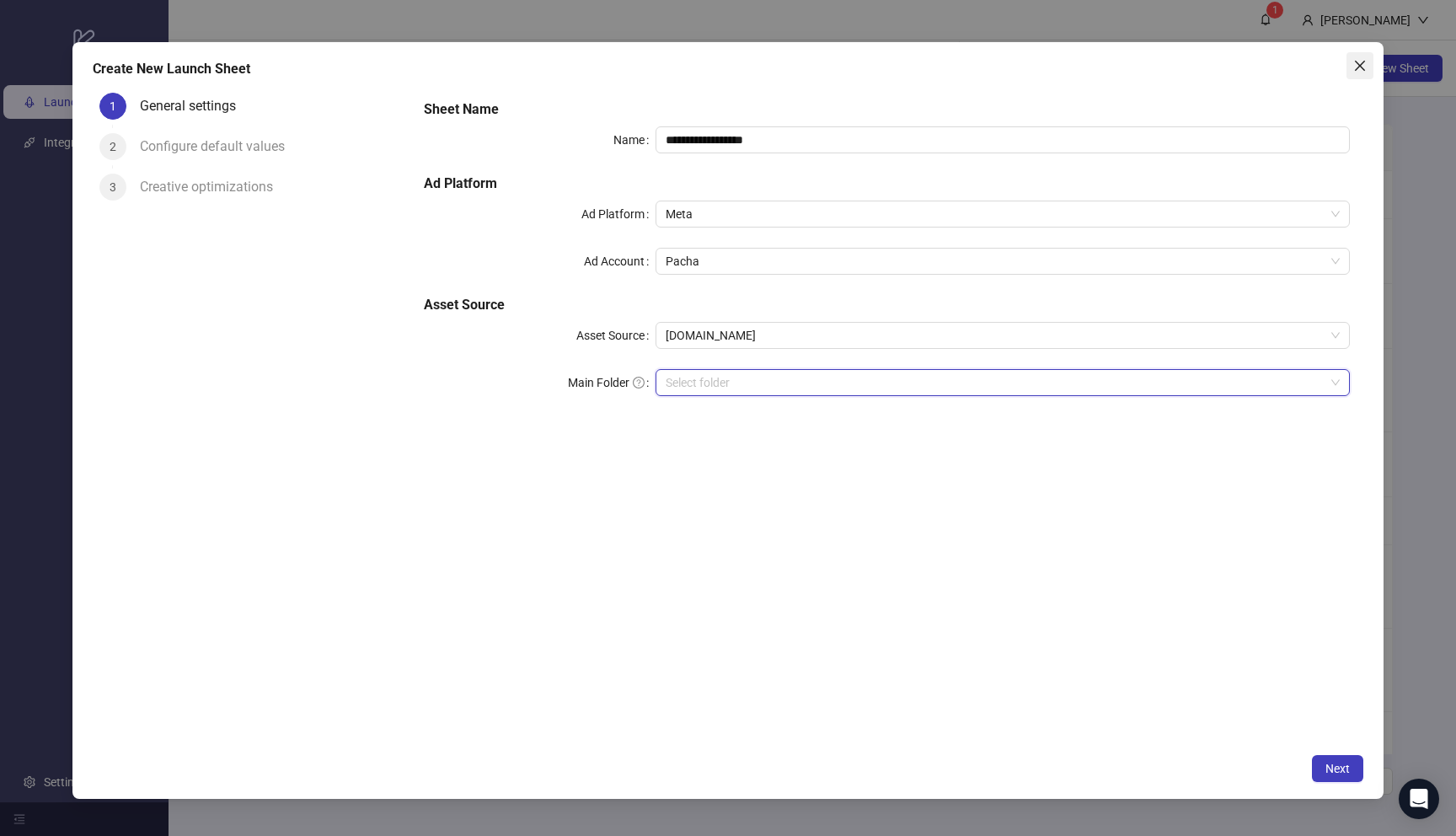
click at [1361, 71] on icon "close" at bounding box center [1359, 65] width 13 height 13
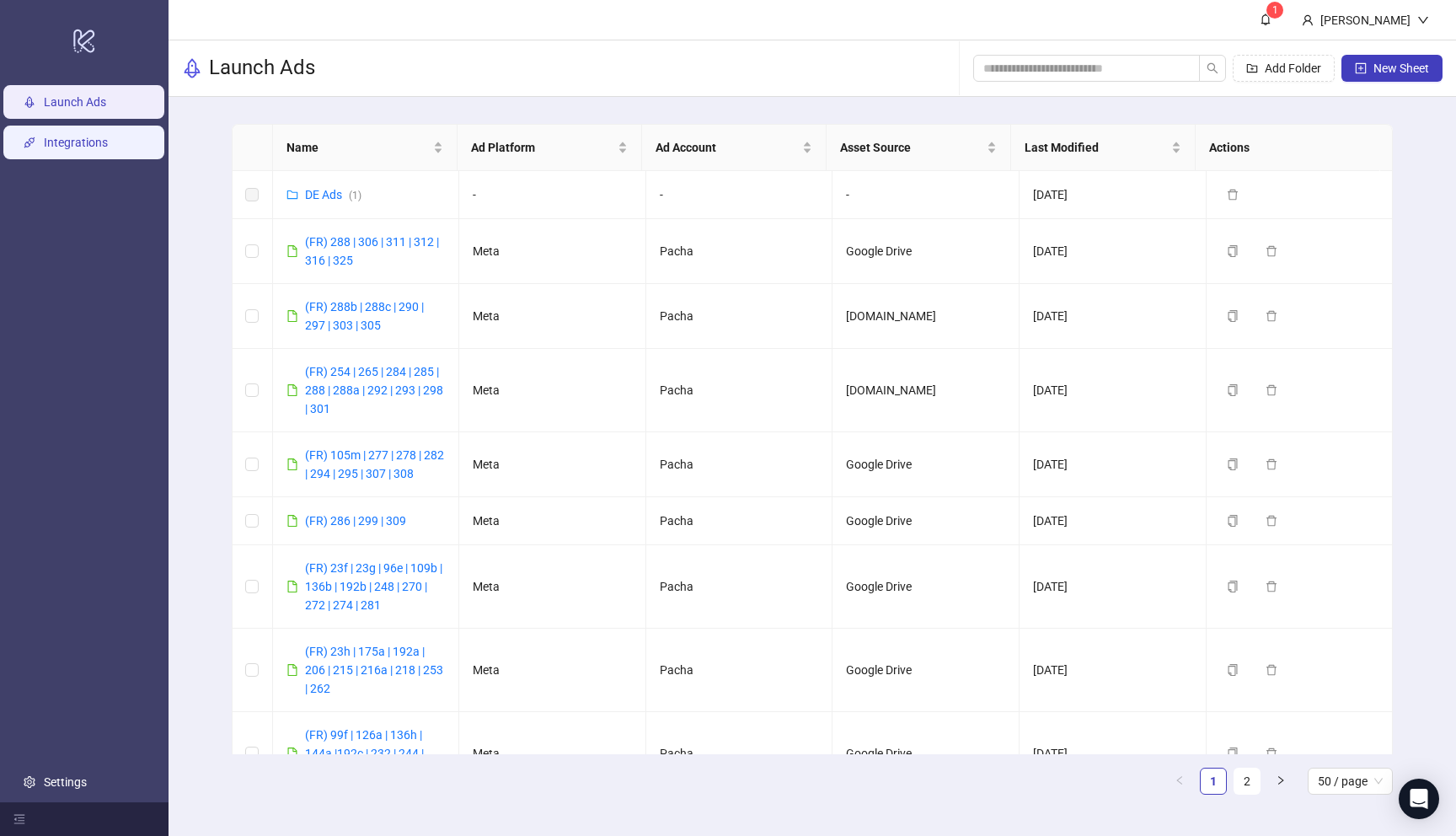
click at [65, 144] on link "Integrations" at bounding box center [75, 142] width 64 height 13
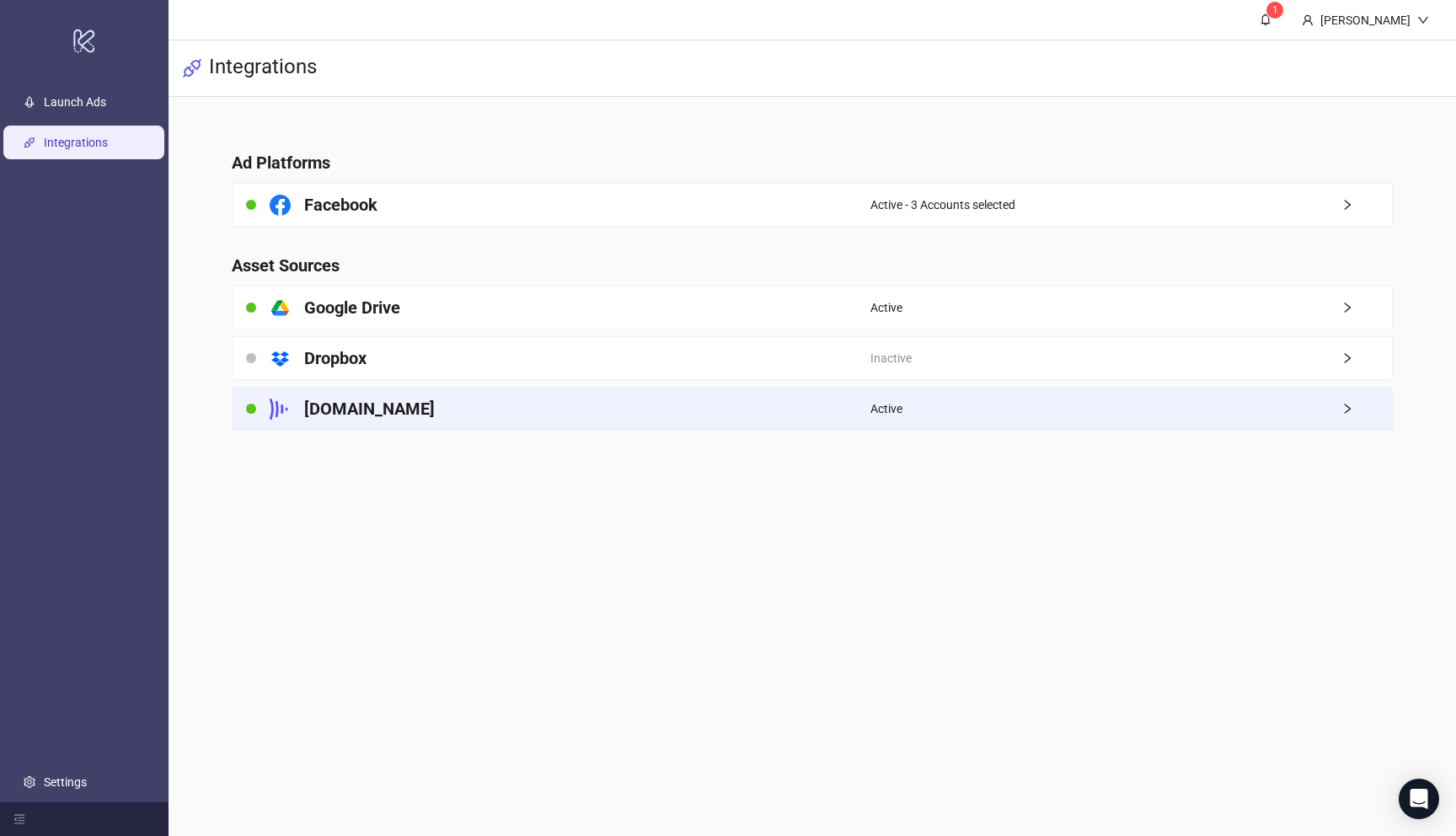
click at [824, 398] on div "[DOMAIN_NAME]" at bounding box center [551, 408] width 638 height 42
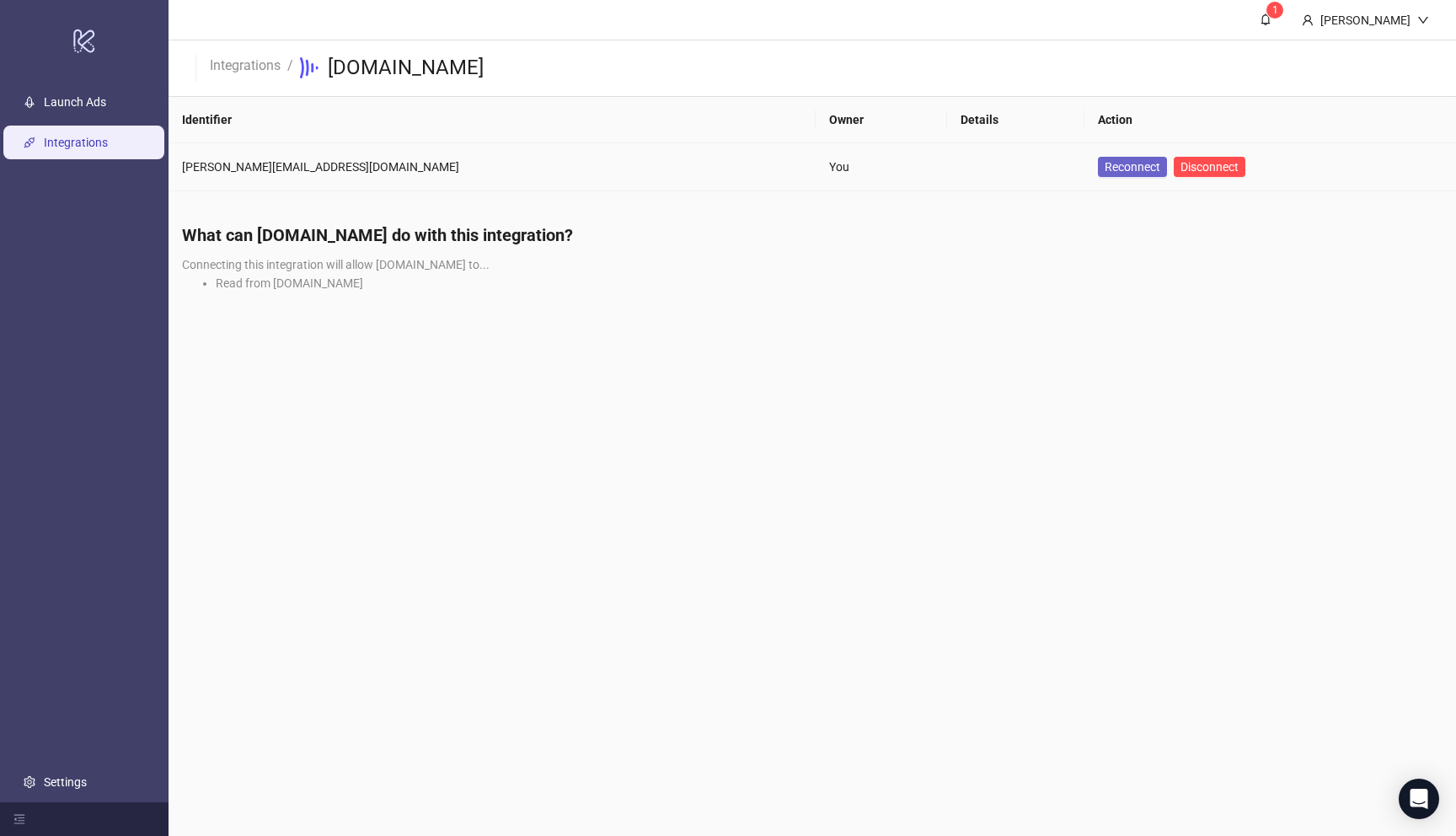
click at [1104, 164] on span "Reconnect" at bounding box center [1132, 167] width 56 height 18
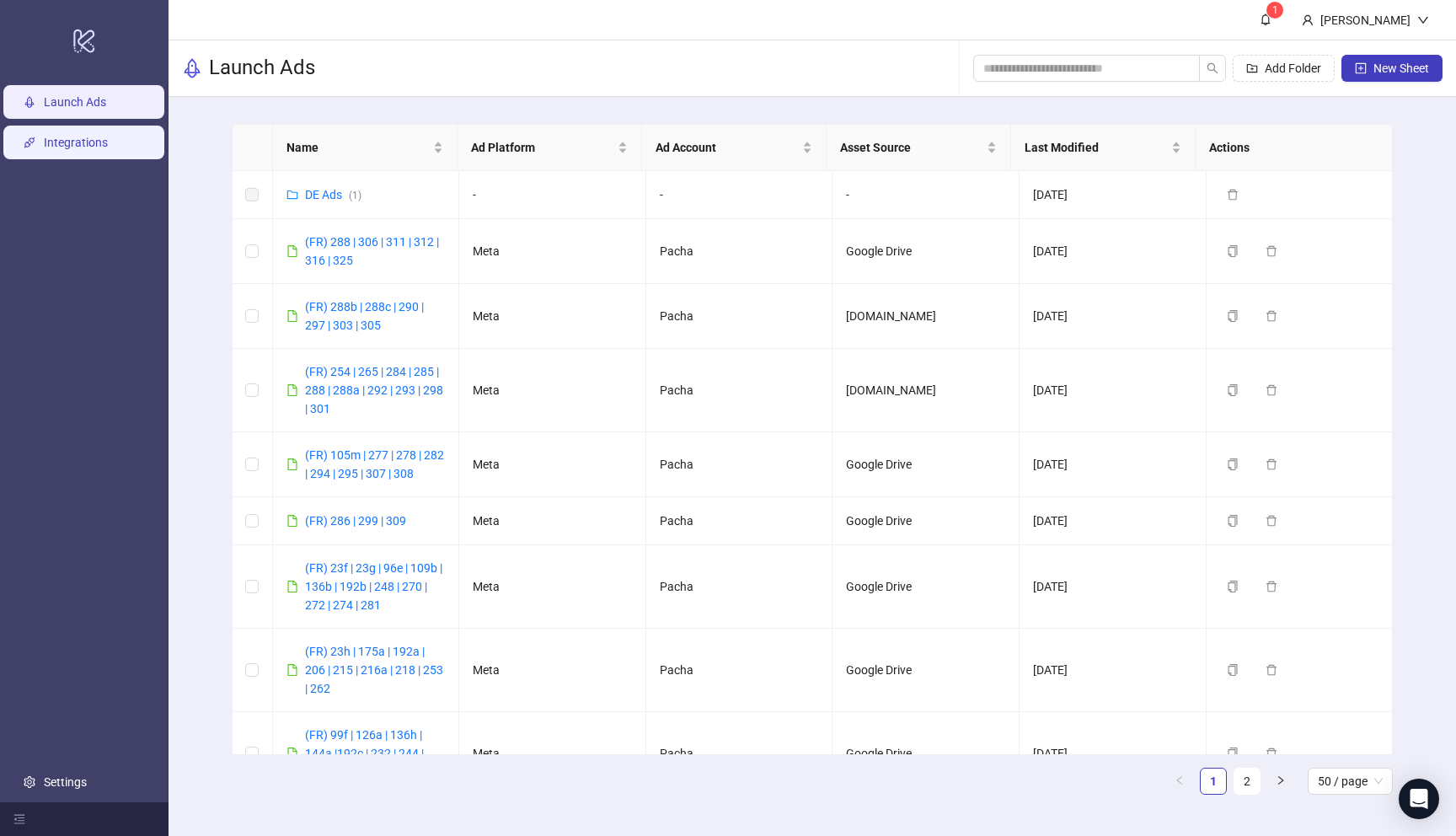
click at [99, 144] on link "Integrations" at bounding box center [75, 142] width 64 height 13
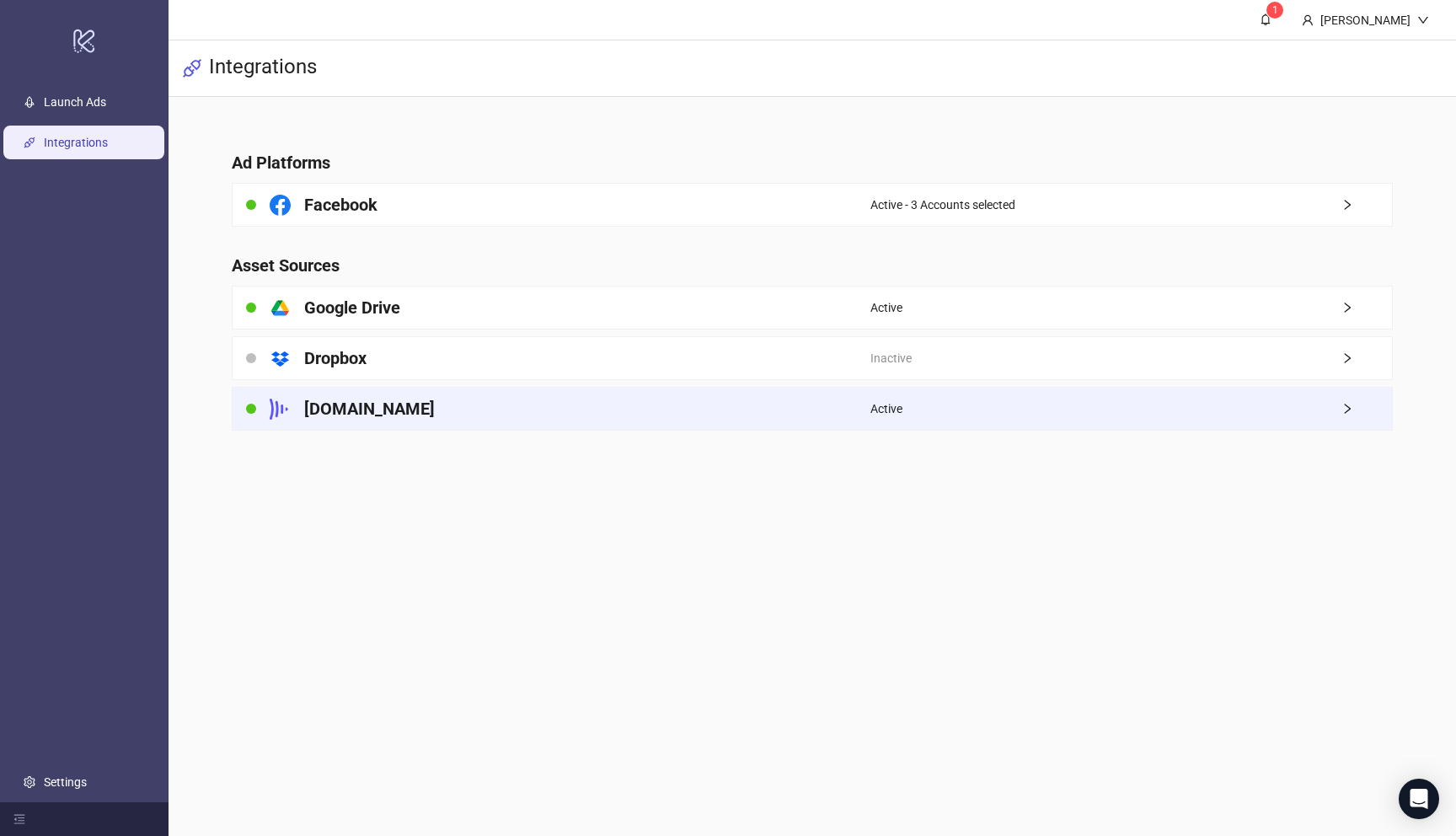
click at [693, 417] on div "[DOMAIN_NAME]" at bounding box center [551, 408] width 638 height 42
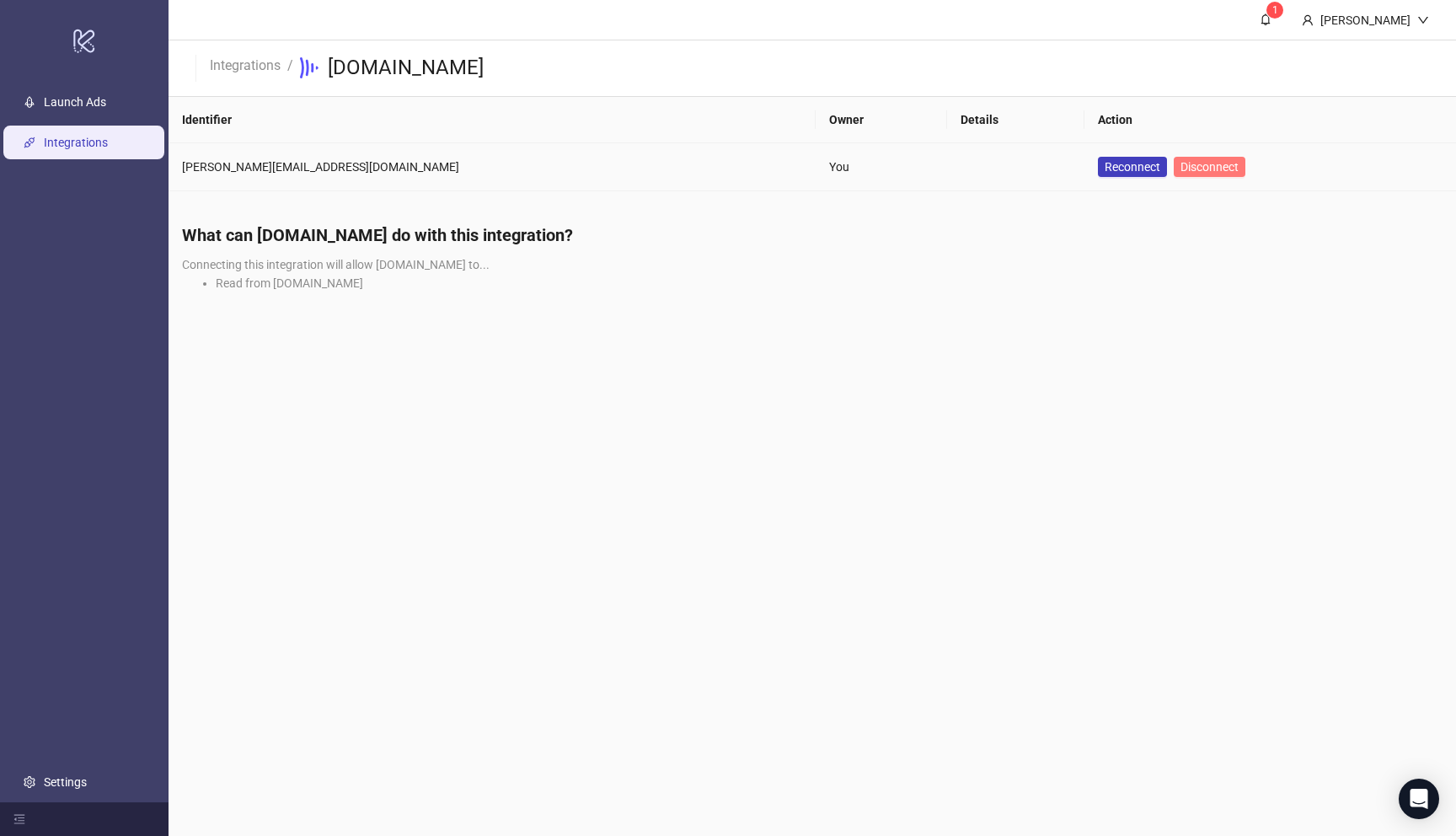
click at [1180, 163] on span "Disconnect" at bounding box center [1209, 167] width 58 height 13
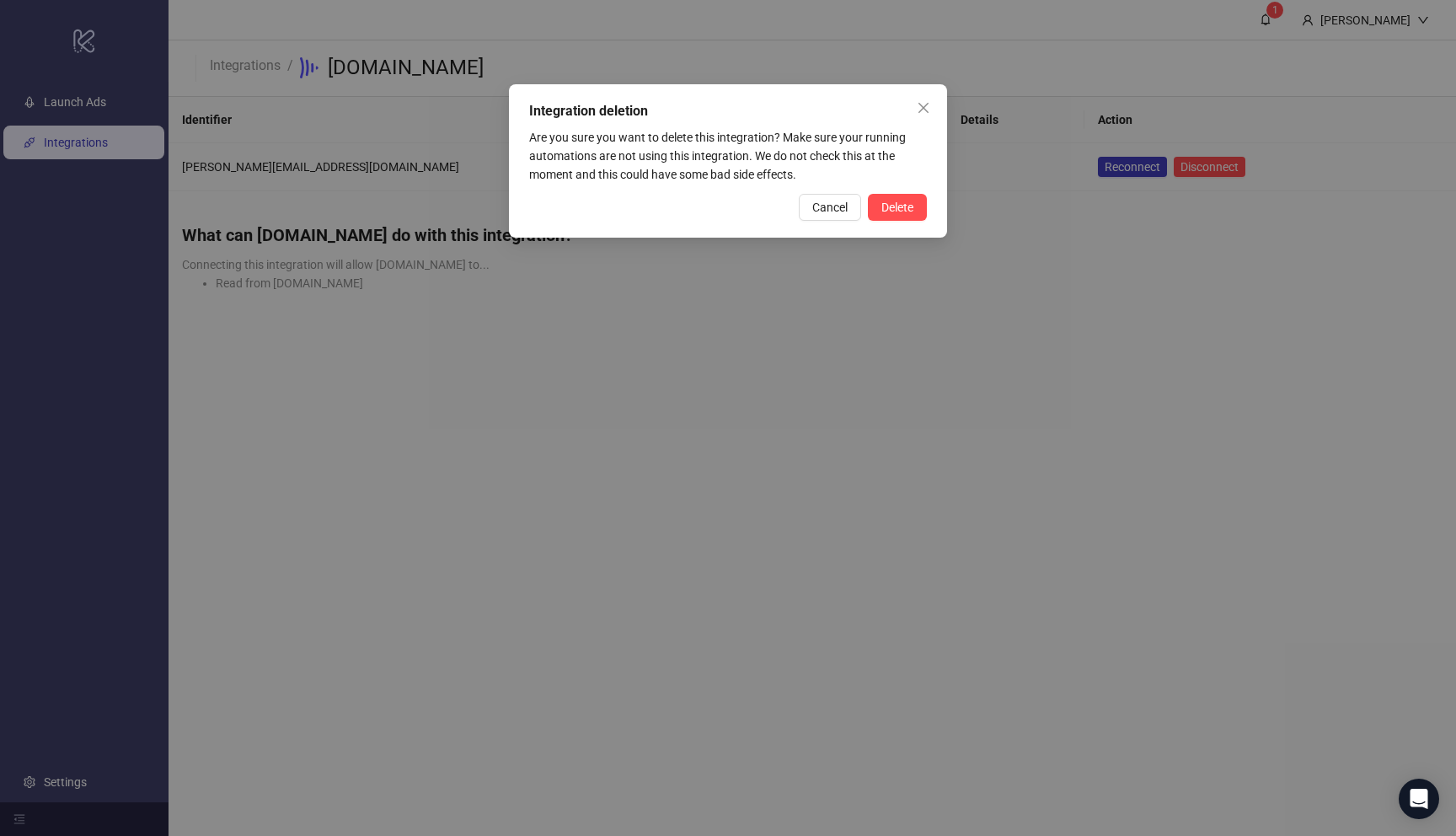
drag, startPoint x: 917, startPoint y: 107, endPoint x: 944, endPoint y: 115, distance: 28.2
click at [919, 107] on icon "close" at bounding box center [923, 107] width 13 height 13
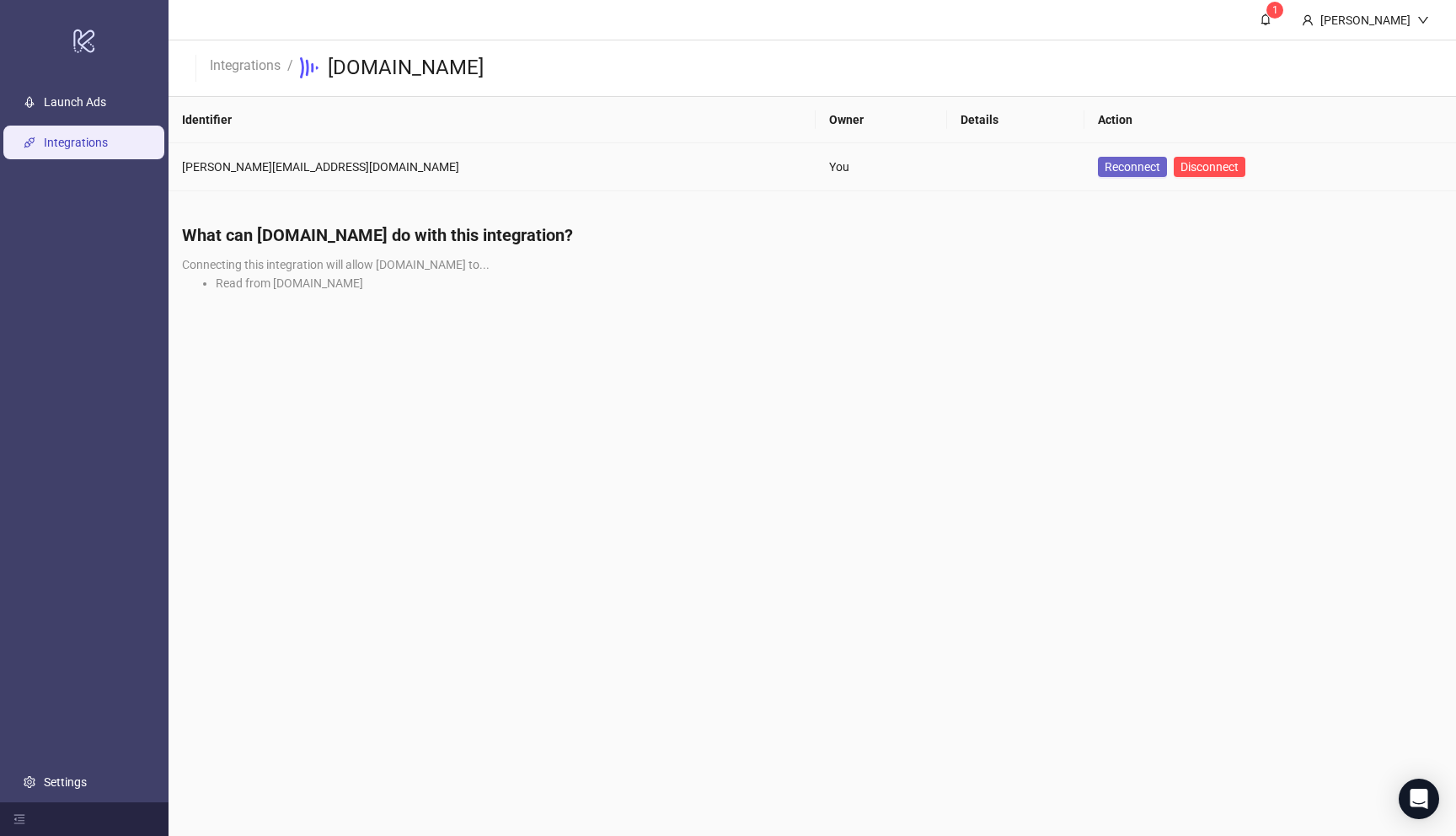
click at [1104, 170] on span "Reconnect" at bounding box center [1132, 167] width 56 height 18
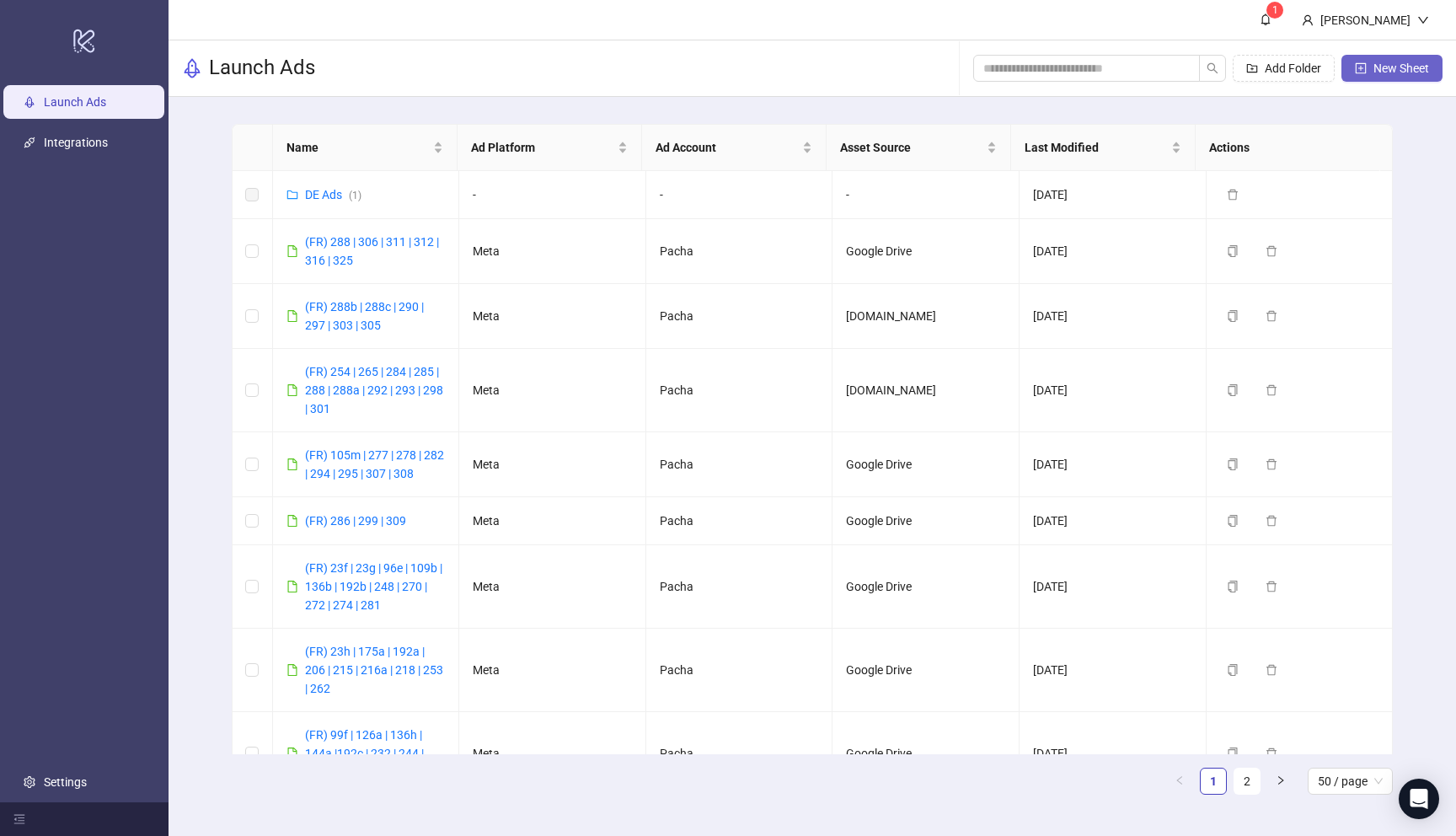
click at [1385, 73] on span "New Sheet" at bounding box center [1401, 68] width 56 height 13
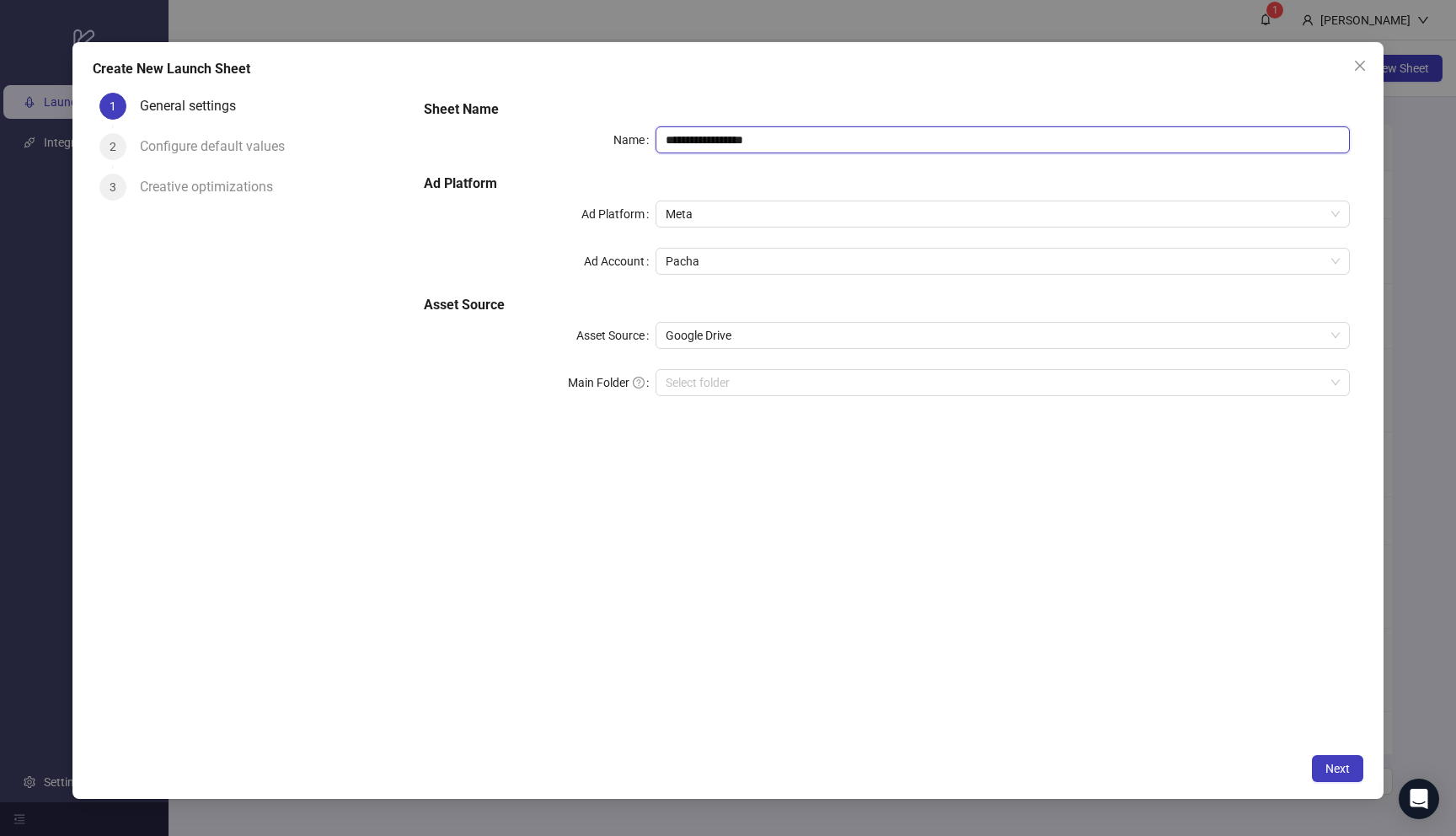
click at [727, 138] on input "**********" at bounding box center [1002, 140] width 694 height 27
type input "**********"
